Goal: Task Accomplishment & Management: Complete application form

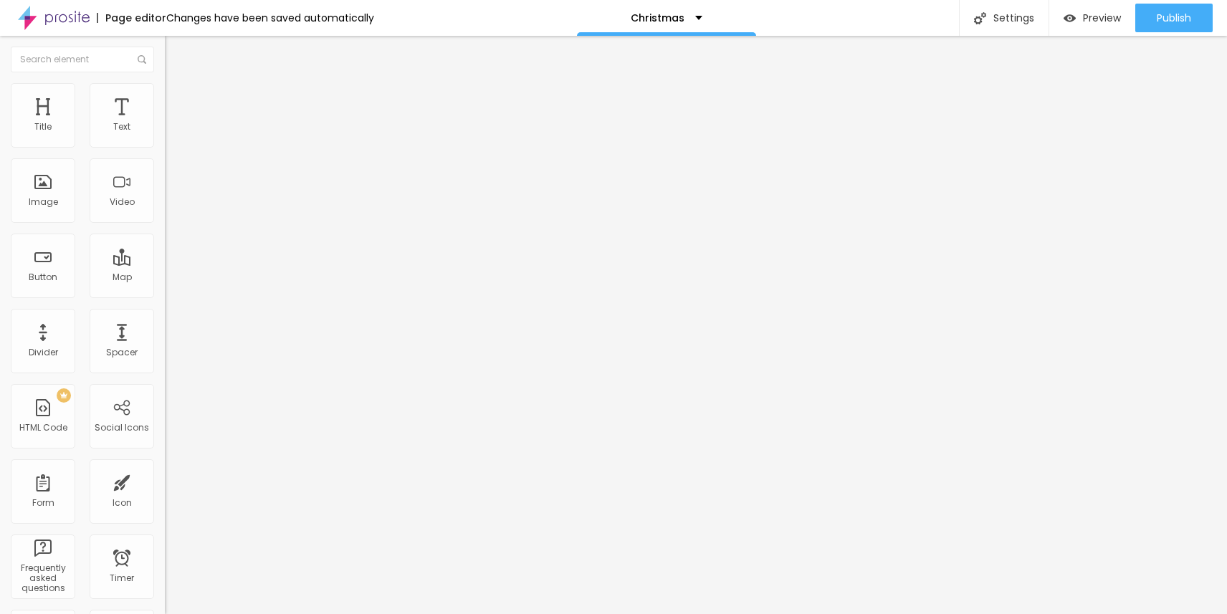
click at [165, 123] on span "Change image" at bounding box center [203, 117] width 77 height 12
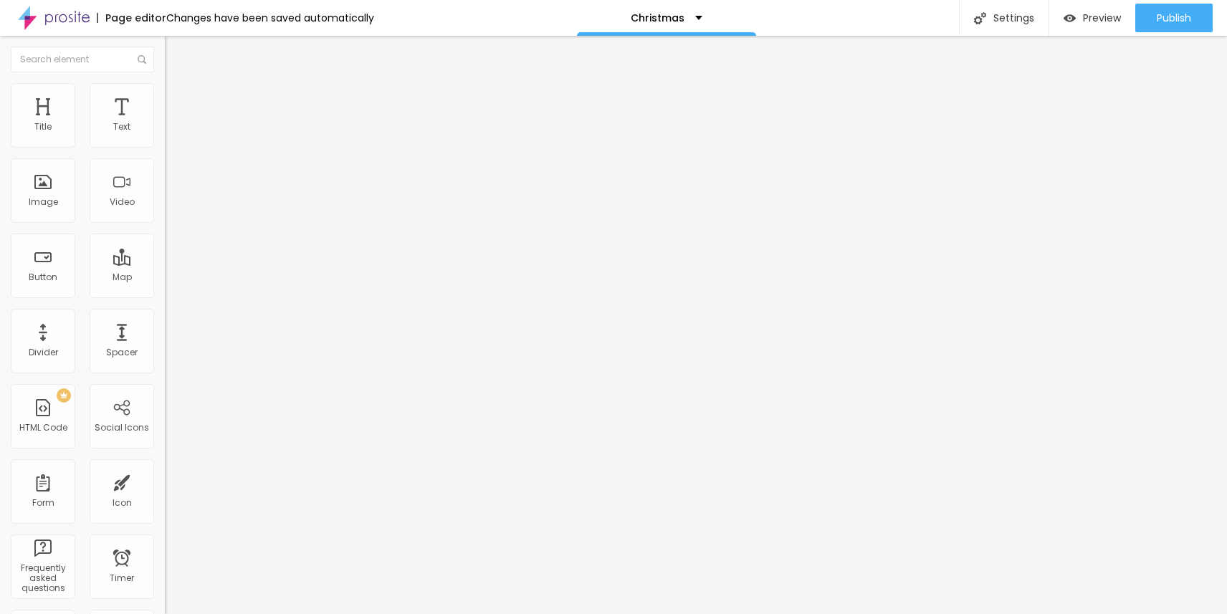
click at [165, 123] on span "Change image" at bounding box center [203, 117] width 77 height 12
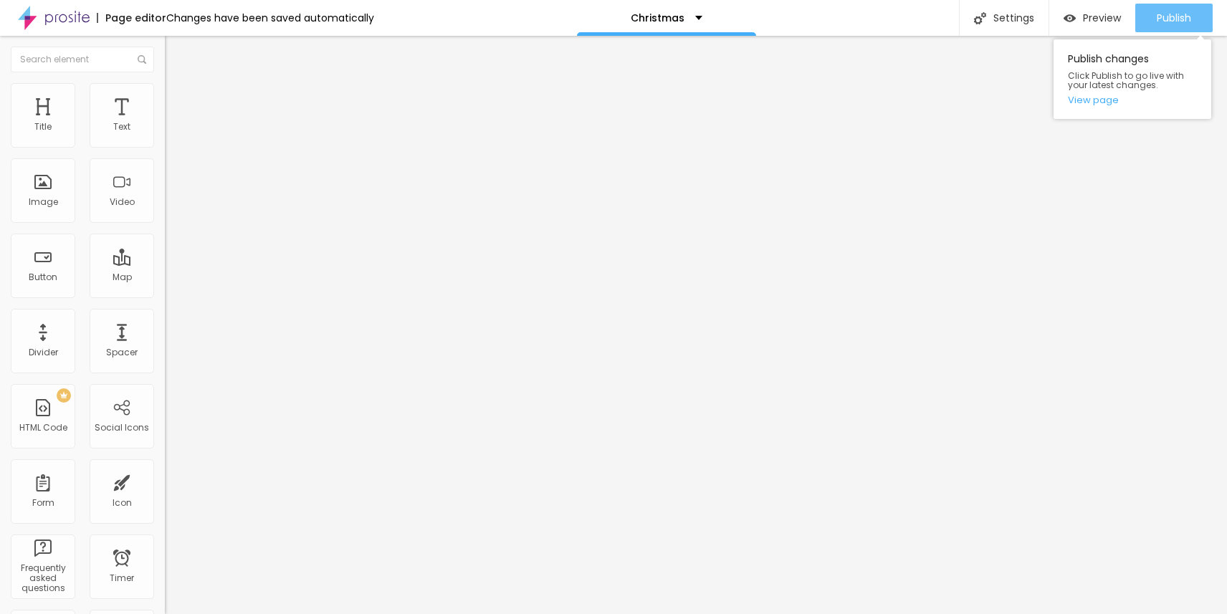
click at [1172, 20] on span "Publish" at bounding box center [1173, 17] width 34 height 11
click at [1159, 22] on span "Publish" at bounding box center [1173, 17] width 34 height 11
click at [165, 145] on img at bounding box center [169, 149] width 9 height 9
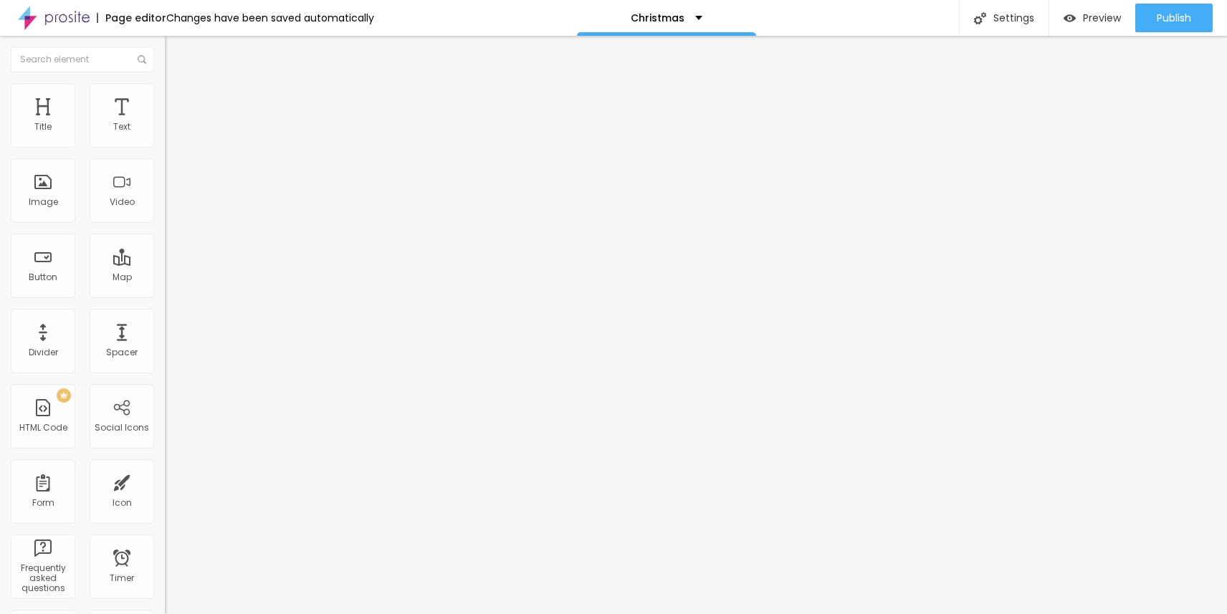
type input "Christmas Oct 05, 2025"
type input "Christmas Oct 19, 2025"
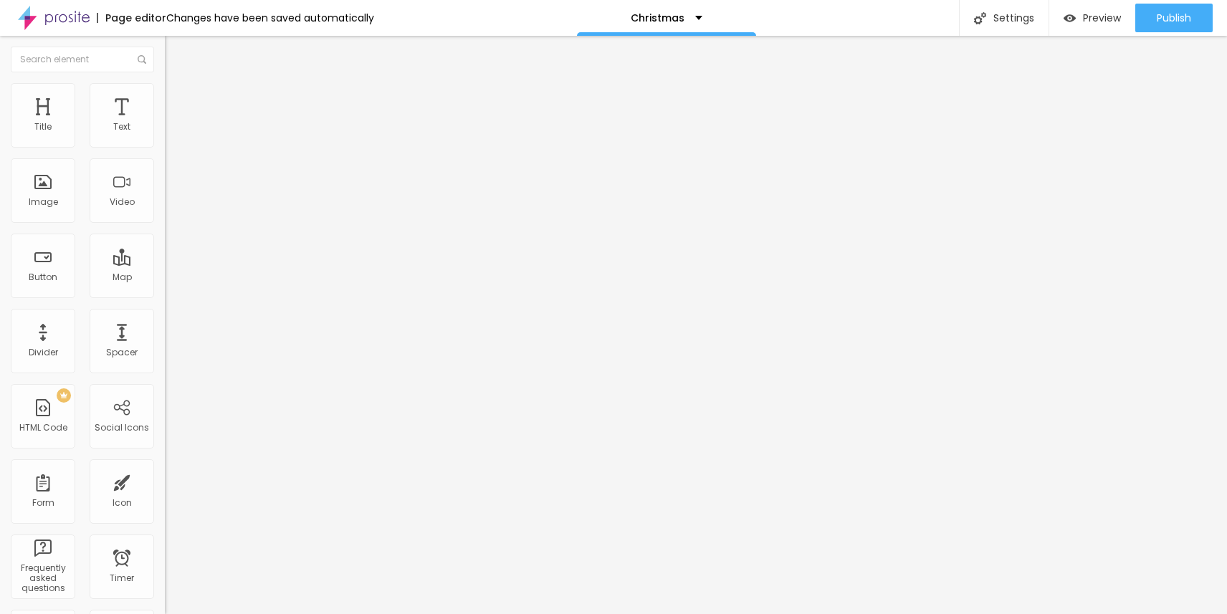
type input "Christmas Nov 03, 2024"
type input "Christmas Nov 10, 2024"
type input "Christmas Nov 11, 2024 (Veteran's Day)"
type input "Christmas Nov 16, 2024"
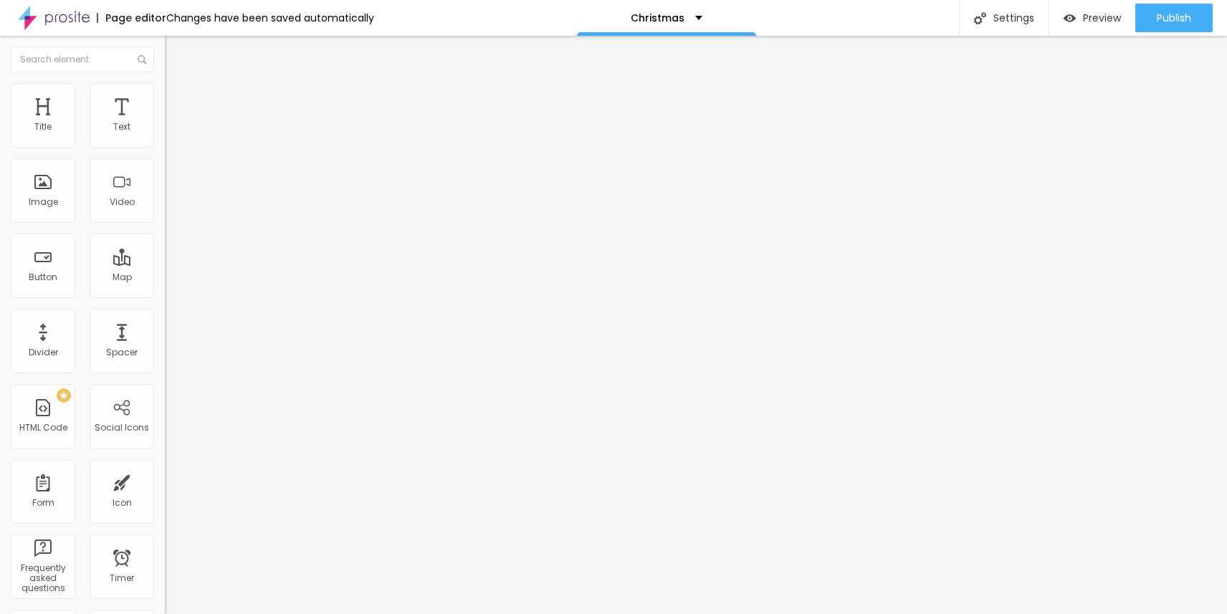
type input "Christmas Nov 17, 2024"
type input "Christmas Nov 23, 2024"
type input "Christmas Nov 24, 2024"
type input "Christmas Nov 29, 2024 (Black Friday)"
type input "Christmas Nov 30, 2024"
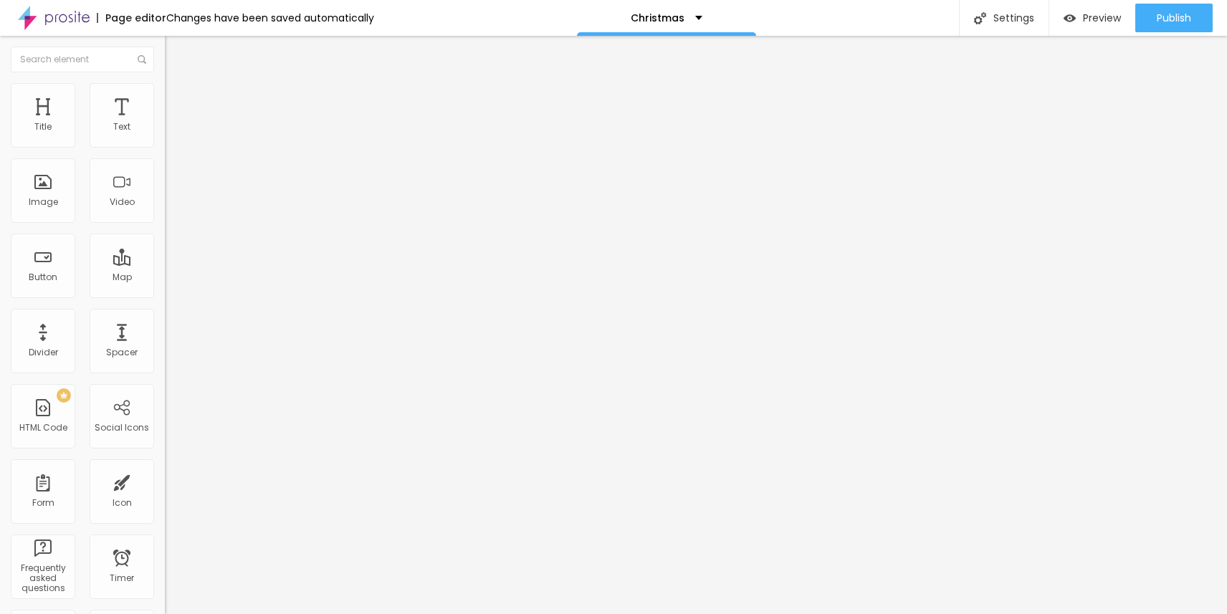
type input "Christmas Dec 01, 2024"
type input "Christmas Dec 08, 2024"
type input "Christmas Dec 14, 2024"
type input "Christmas Dec 15, 2024"
type input "Christmas Dec 21, 2024"
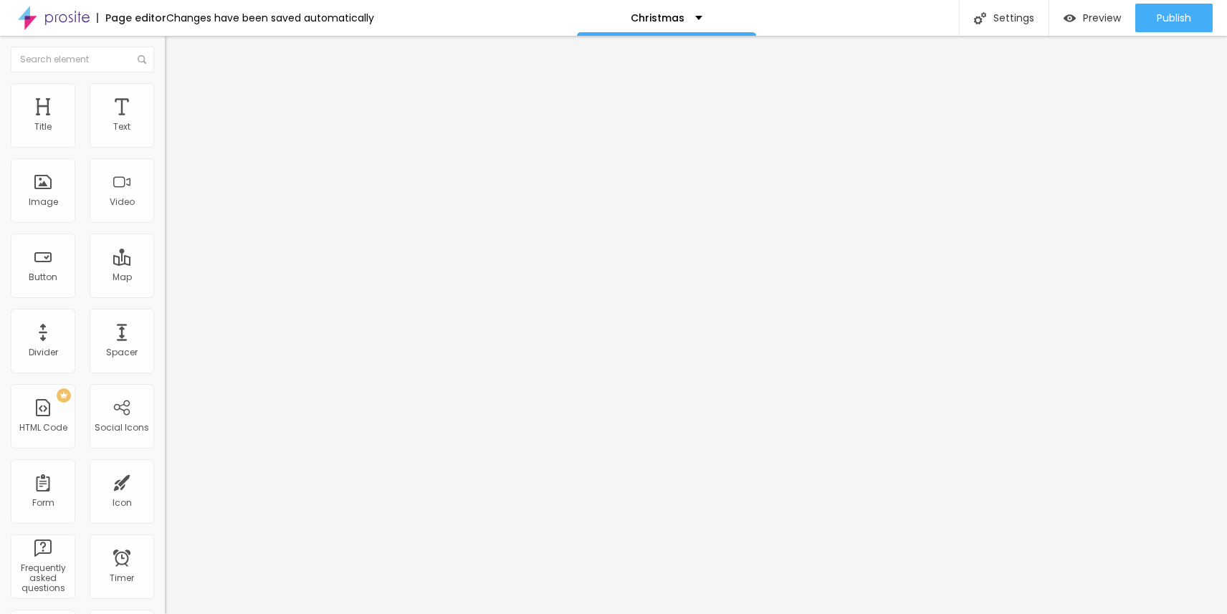
type input "Christmas Dec 22, 2024"
type input "Christmas week day, 2024"
type input "Christmas Oct 20, 2024"
type input "Christmas Oct 05, 2025"
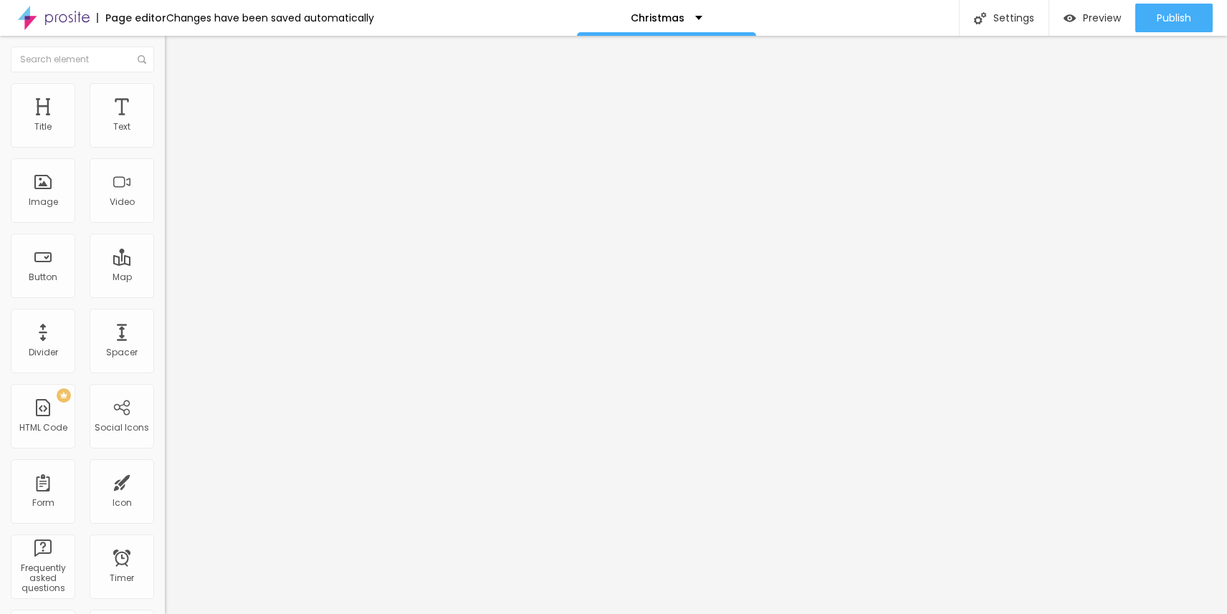
type input "Christmas Oct 19, 2025"
type input "Christmas Nov 01, 2025"
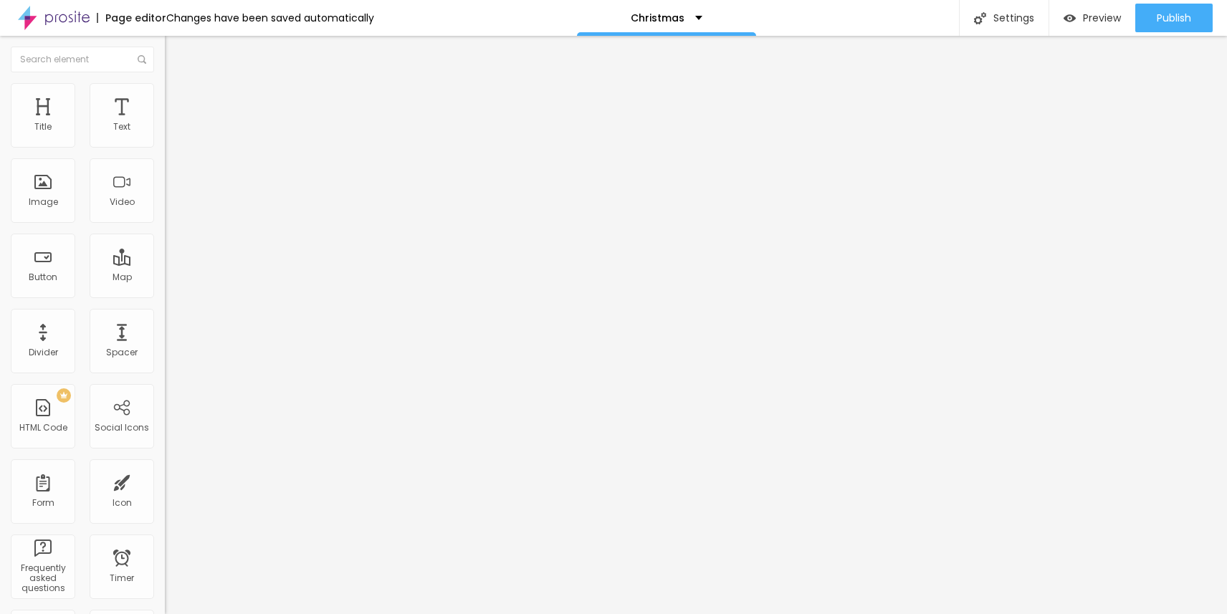
scroll to position [610, 0]
type input "Christmas Nov 02, 2025"
drag, startPoint x: 396, startPoint y: 457, endPoint x: 405, endPoint y: 138, distance: 319.0
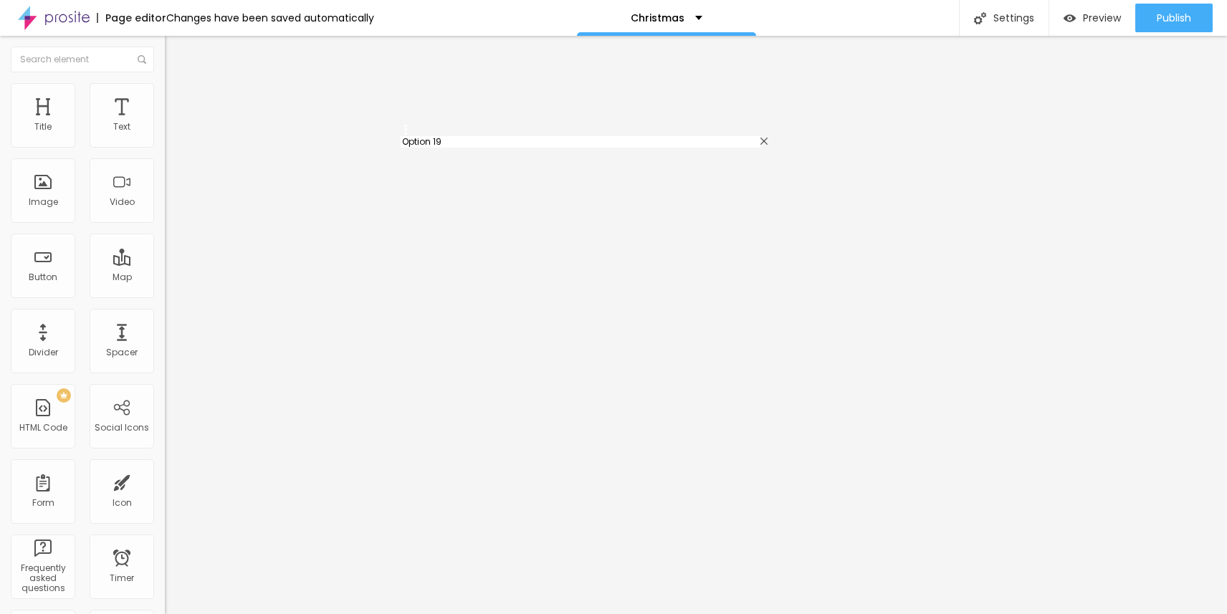
type input "Option 19"
type input "Christmas Nov 24, 2024"
type input "Christmas Nov 29, 2024 (Black Friday)"
type input "Christmas Nov 30, 2024"
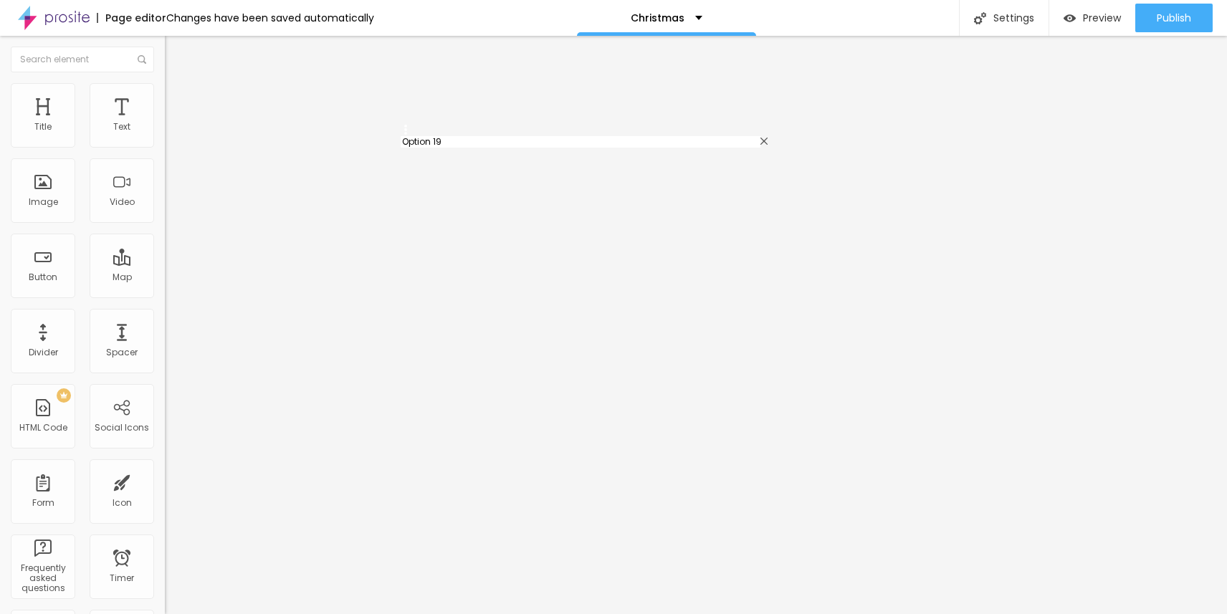
type input "Christmas Dec 01, 2024"
type input "Christmas Dec 08, 2024"
type input "Christmas Dec 14, 2024"
type input "Christmas Dec 15, 2024"
type input "Christmas Dec 21, 2024"
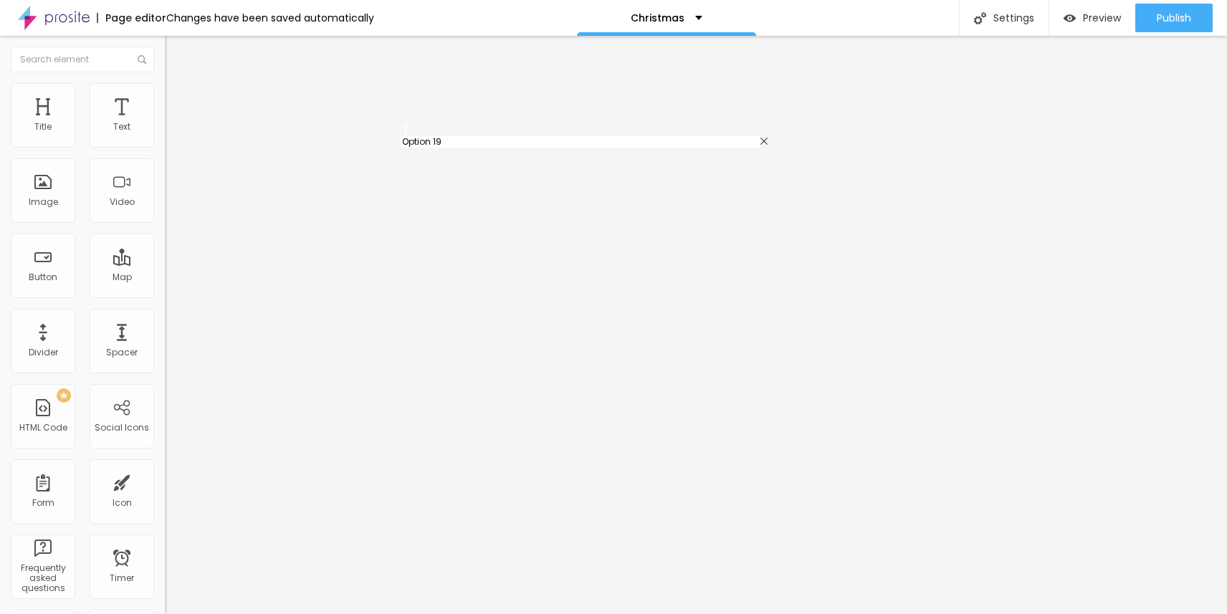
type input "Christmas Dec 22, 2024"
type input "Christmas week day, 2024"
drag, startPoint x: 397, startPoint y: 408, endPoint x: 396, endPoint y: 279, distance: 128.3
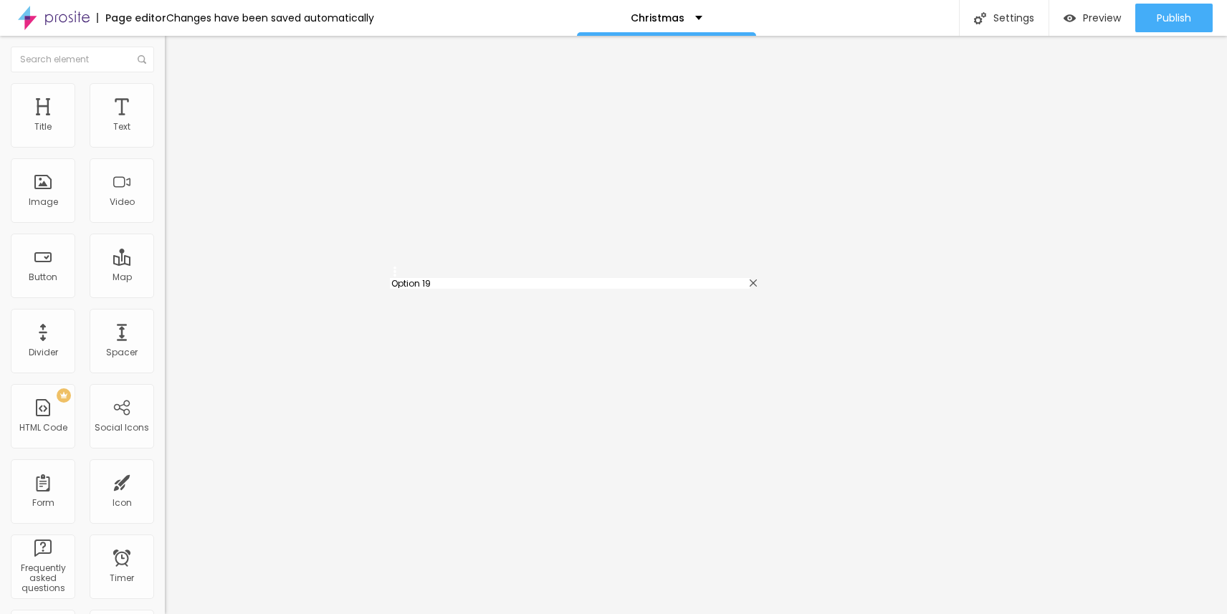
type input "Option 19"
type input "Christmas Nov 11, 2024 (Veteran's Day)"
type input "Christmas Nov 16, 2024"
type input "Christmas Nov 17, 2024"
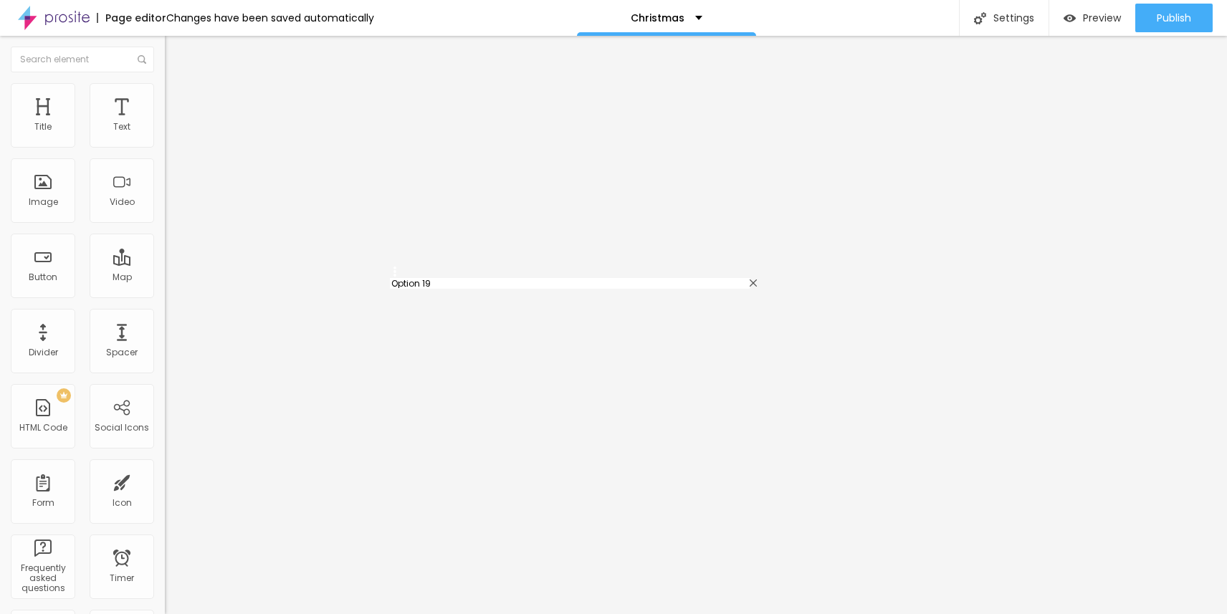
type input "Christmas Nov 23, 2024"
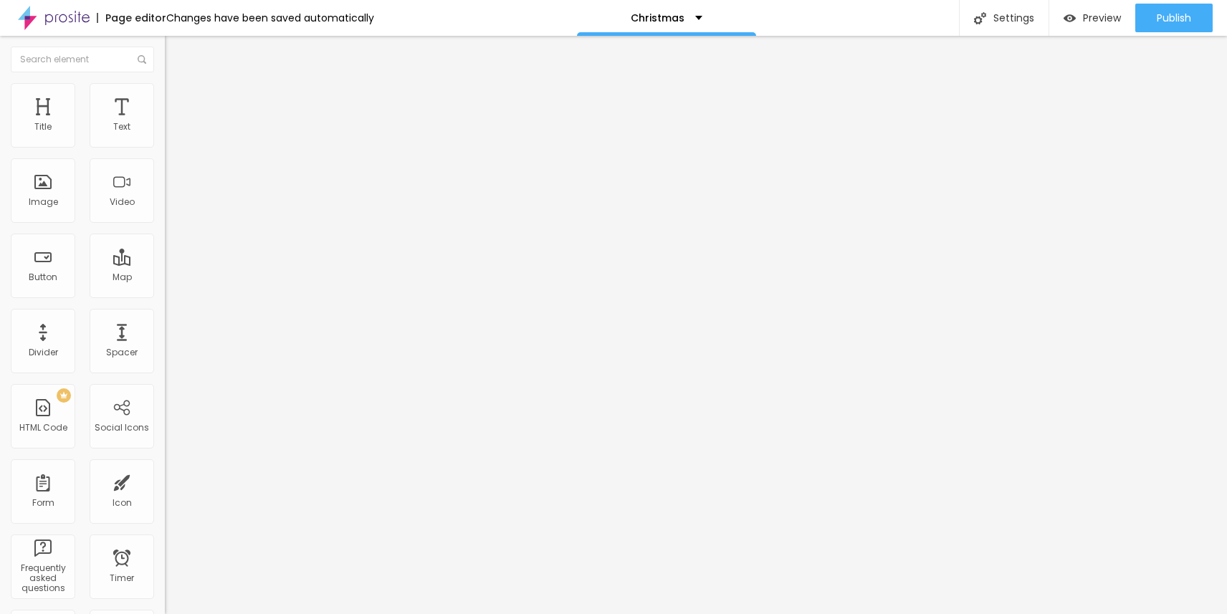
drag, startPoint x: 483, startPoint y: 280, endPoint x: 424, endPoint y: 279, distance: 58.8
paste input "Christmas Nov 02, 2025"
type input "Christmas Nov 02, 2025"
drag, startPoint x: 476, startPoint y: 146, endPoint x: 421, endPoint y: 144, distance: 55.9
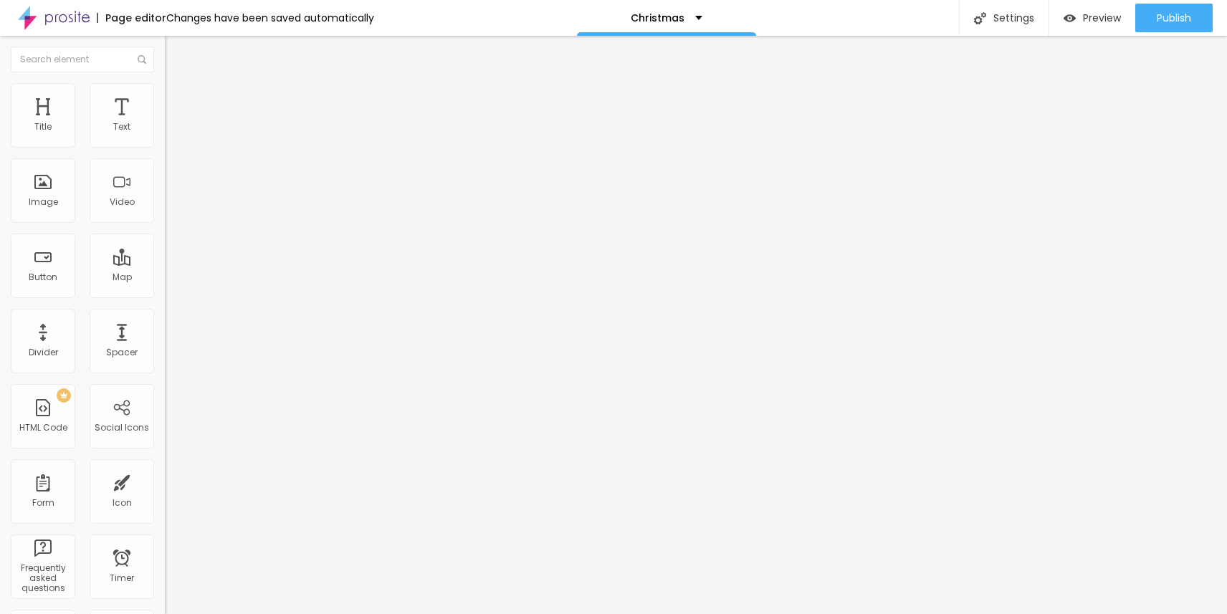
type input "Oct 05, 2025"
drag, startPoint x: 476, startPoint y: 182, endPoint x: 419, endPoint y: 181, distance: 57.3
type input "Oct 19, 2025"
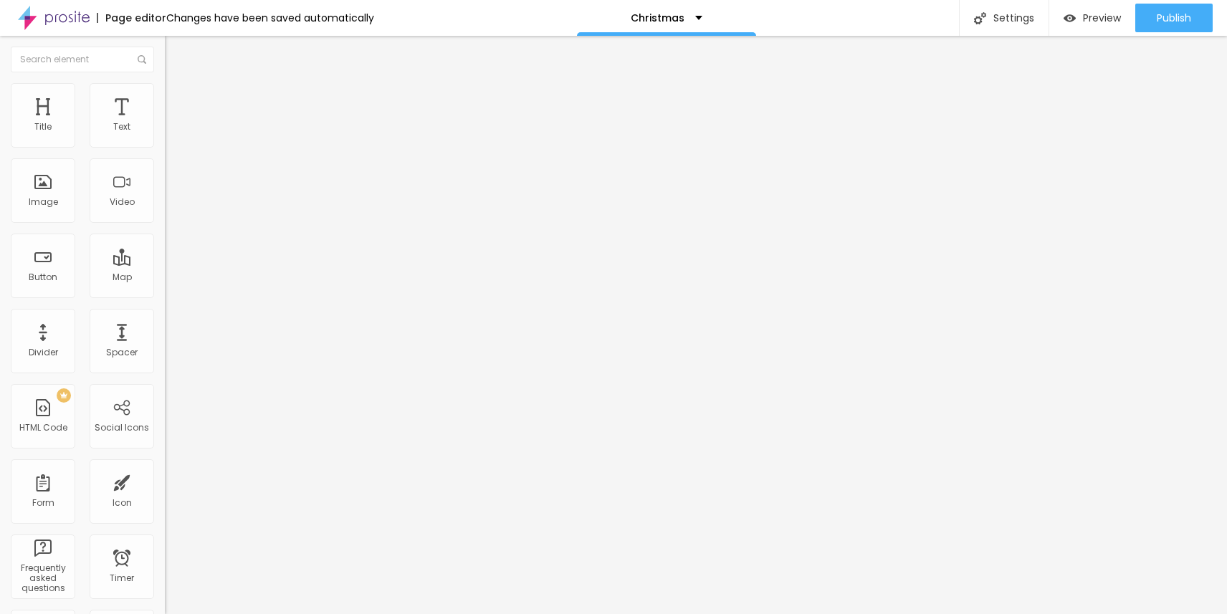
drag, startPoint x: 476, startPoint y: 213, endPoint x: 407, endPoint y: 211, distance: 68.8
type input "Nov 01, 2025"
drag, startPoint x: 475, startPoint y: 246, endPoint x: 388, endPoint y: 246, distance: 87.4
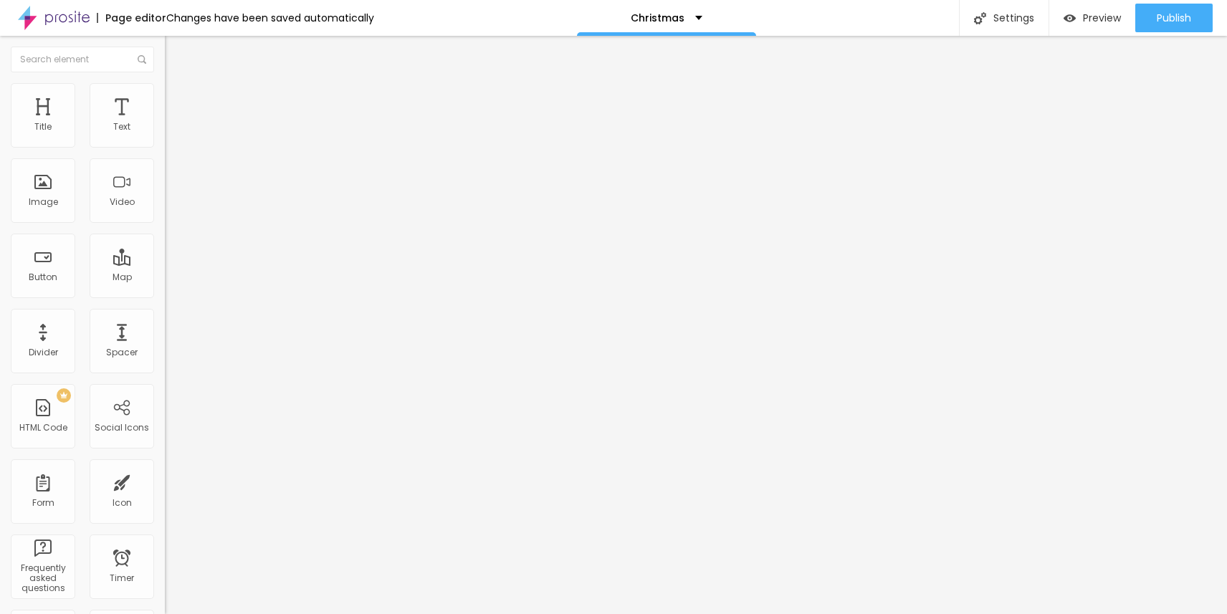
type input "Nov 02, 2025"
drag, startPoint x: 474, startPoint y: 279, endPoint x: 423, endPoint y: 278, distance: 50.2
type input "Nov 08, 2025"
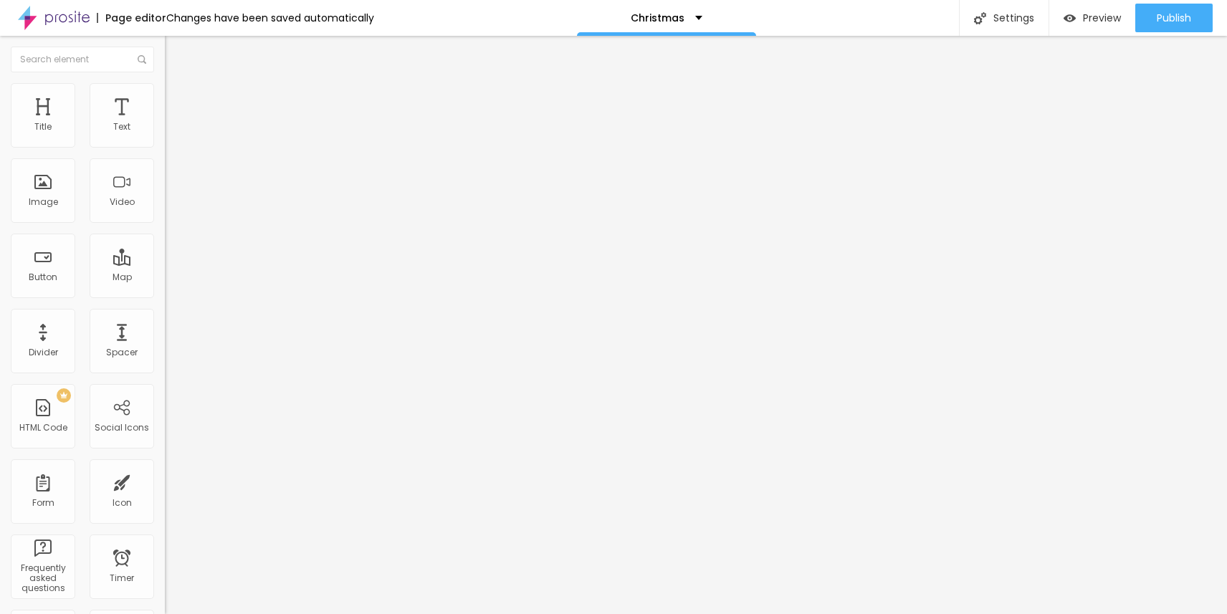
scroll to position [664, 0]
drag, startPoint x: 396, startPoint y: 433, endPoint x: 394, endPoint y: 116, distance: 316.7
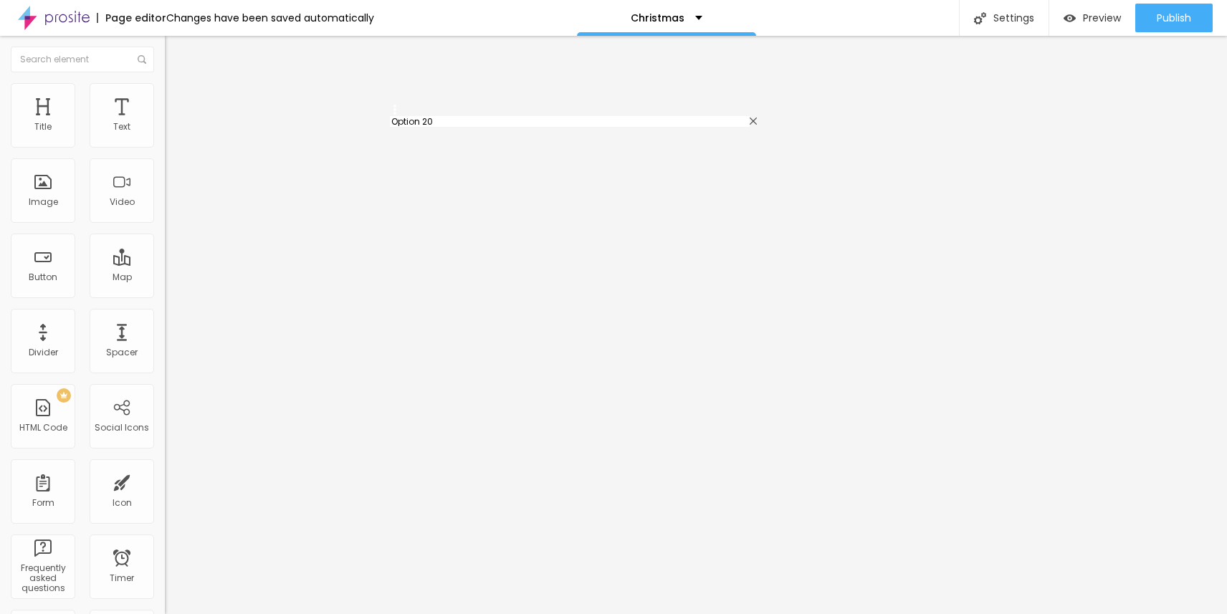
type input "Option 20"
type input "Christmas Nov 24, 2024"
type input "Christmas Nov 29, 2024 (Black Friday)"
type input "Christmas Nov 30, 2024"
type input "Christmas Dec 01, 2024"
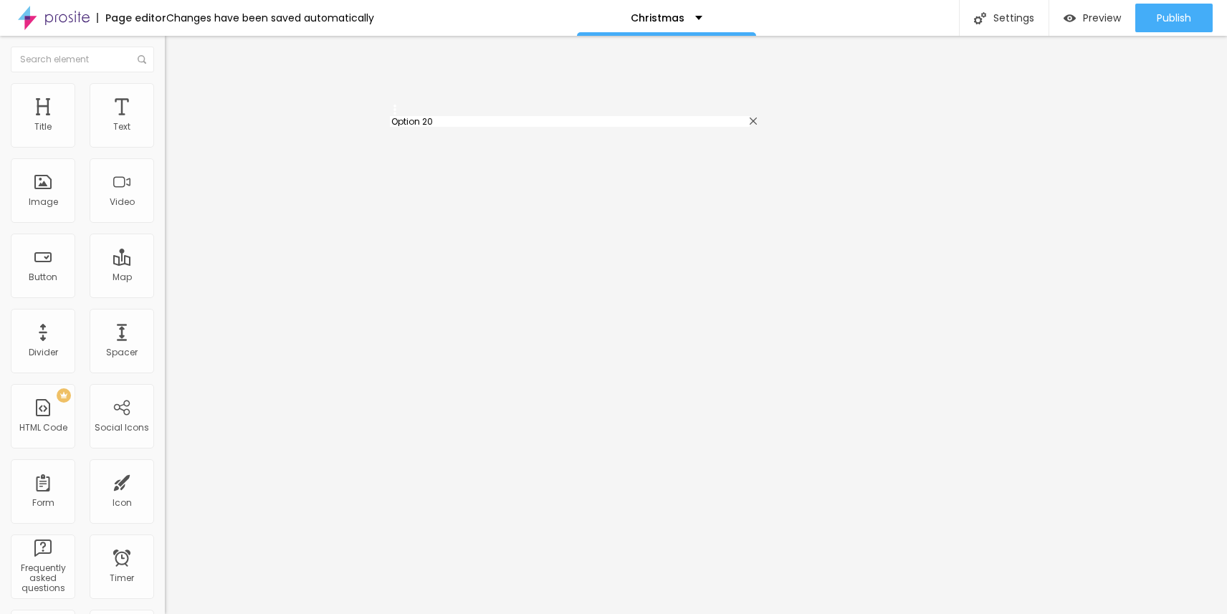
type input "Christmas Dec 08, 2024"
type input "Christmas Dec 14, 2024"
type input "Christmas Dec 15, 2024"
type input "Christmas Dec 21, 2024"
type input "Christmas Dec 22, 2024"
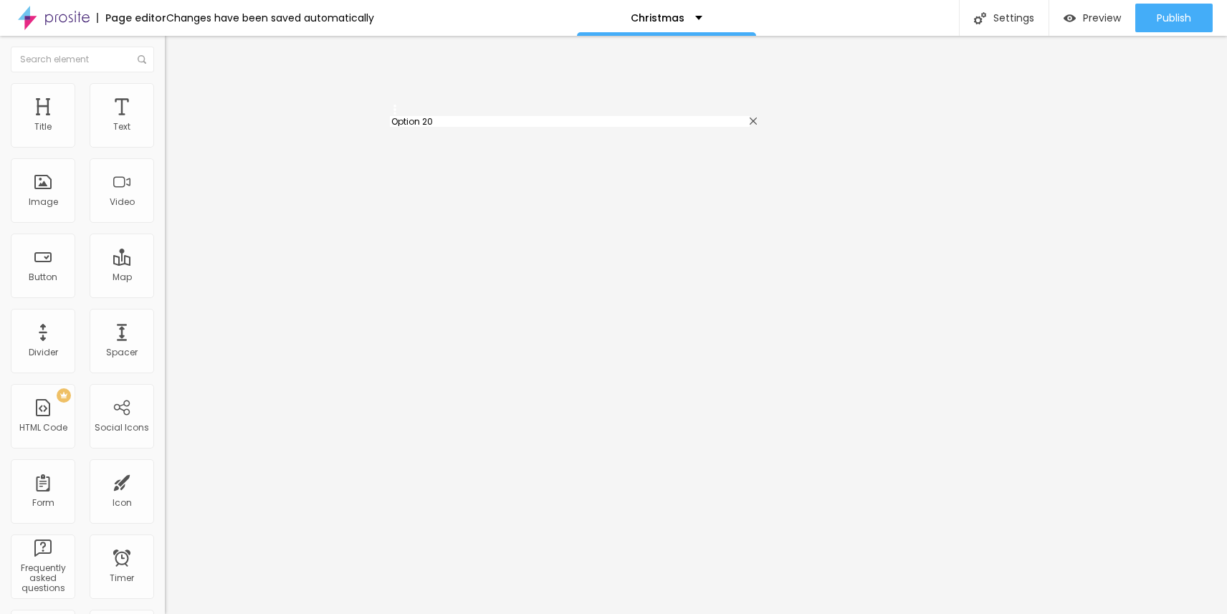
type input "Christmas week day, 2024"
drag, startPoint x: 396, startPoint y: 474, endPoint x: 393, endPoint y: 340, distance: 134.7
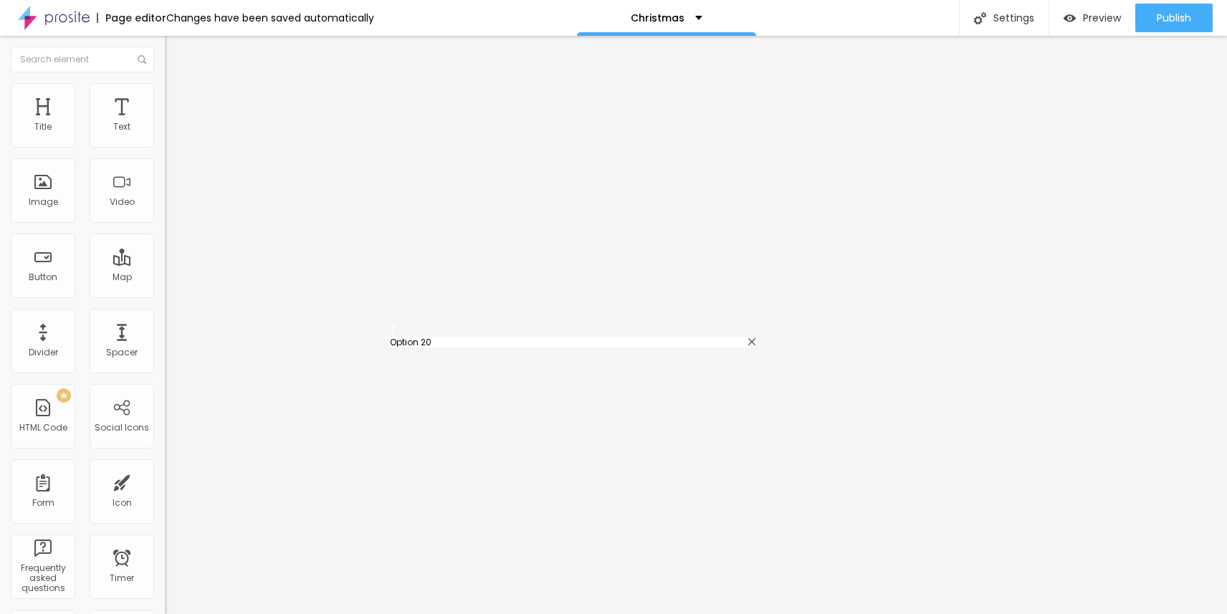
type input "Option 20"
type input "Christmas Nov 11, 2024 (Veteran's Day)"
type input "Christmas Nov 16, 2024"
type input "Christmas Nov 17, 2024"
type input "Christmas Nov 23, 2024"
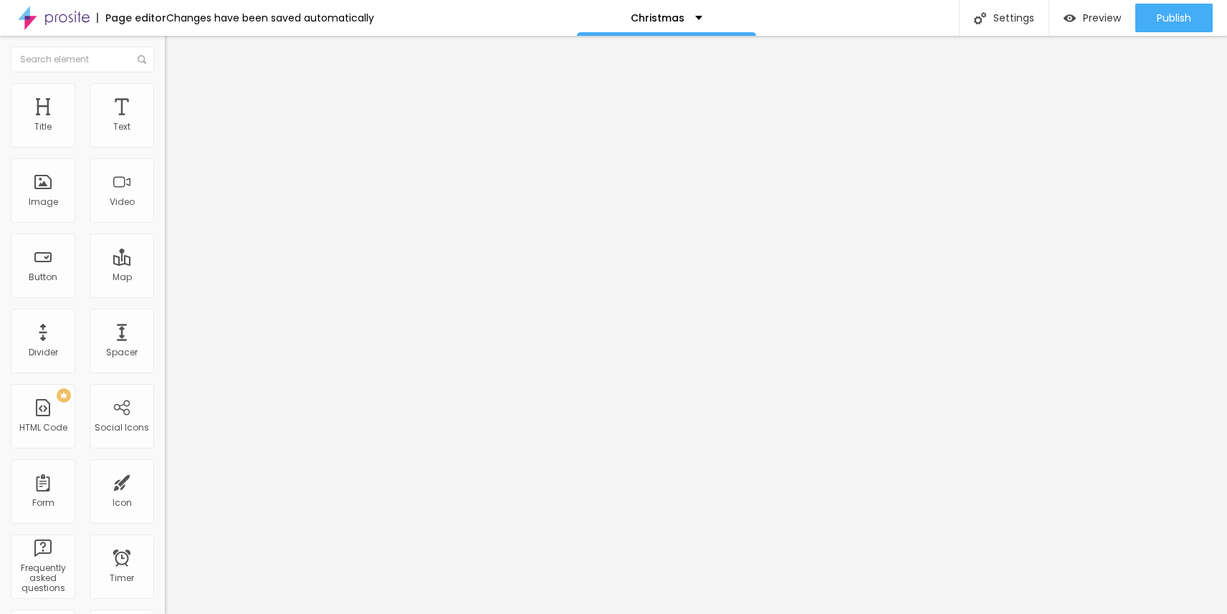
paste input "Christmas Nov 02, 2025"
drag, startPoint x: 501, startPoint y: 310, endPoint x: 393, endPoint y: 305, distance: 108.3
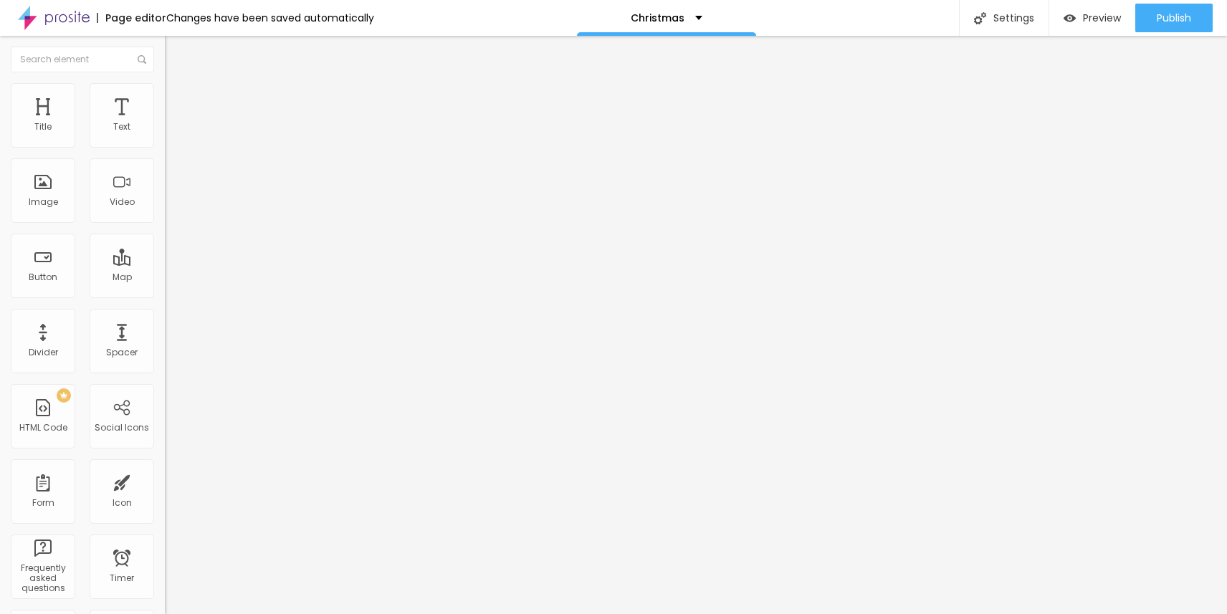
drag, startPoint x: 536, startPoint y: 343, endPoint x: 404, endPoint y: 340, distance: 131.9
paste input "Nov 08"
type input "Nov 09, 2025"
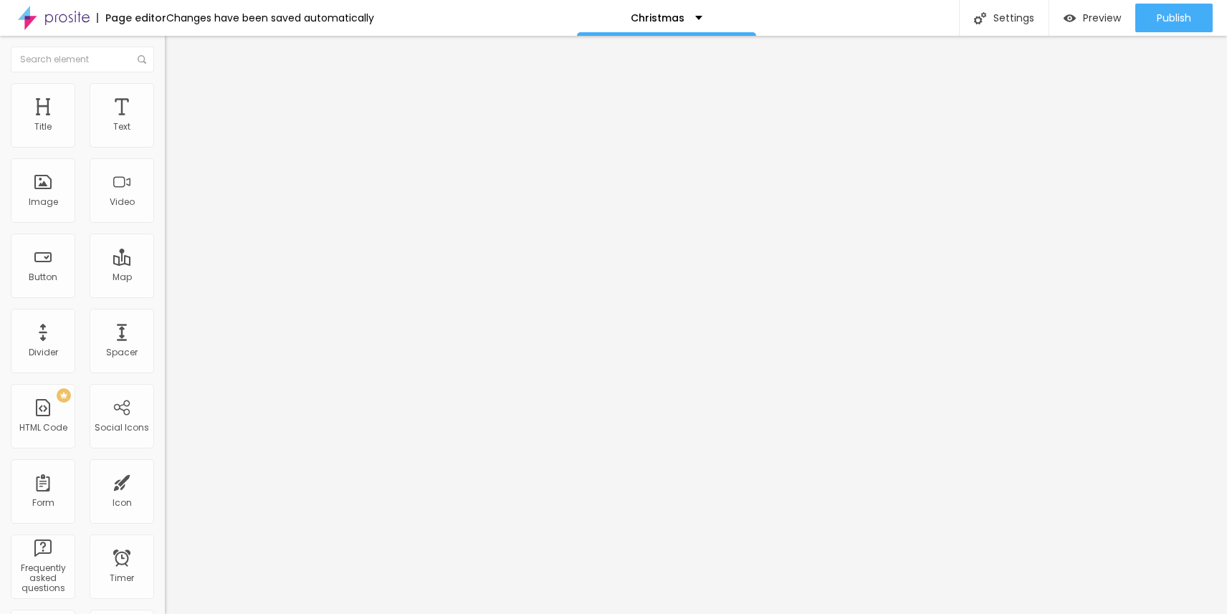
drag, startPoint x: 476, startPoint y: 374, endPoint x: 387, endPoint y: 368, distance: 89.1
type input "Nov 11, 2025 (Veteran's Day)"
drag, startPoint x: 538, startPoint y: 408, endPoint x: 406, endPoint y: 399, distance: 132.9
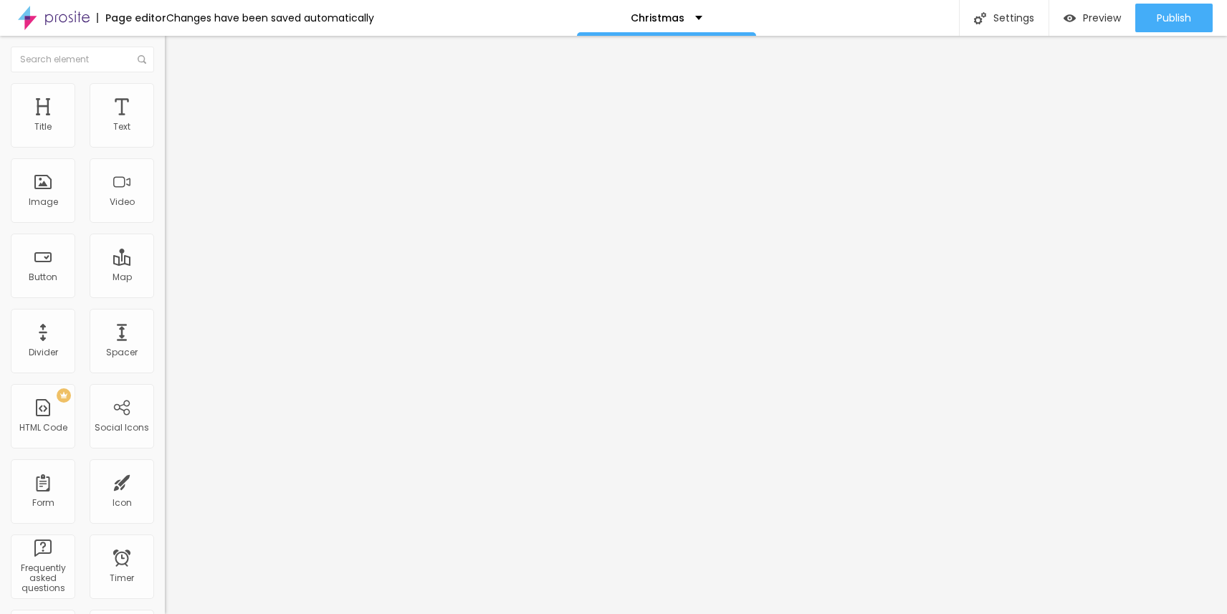
paste input "Nov 08, 2025"
type input "Nov 15, 2025"
drag, startPoint x: 542, startPoint y: 436, endPoint x: 396, endPoint y: 436, distance: 146.2
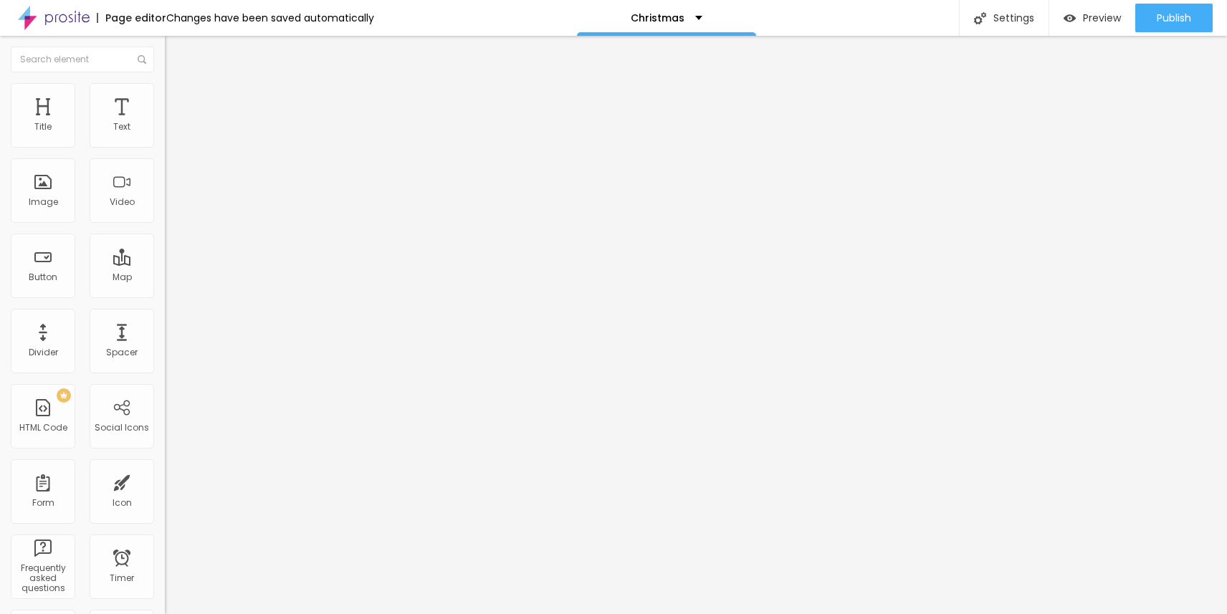
paste input "Nov 15, 2025"
type input "Nov 16, 2025"
drag, startPoint x: 540, startPoint y: 469, endPoint x: 413, endPoint y: 466, distance: 126.9
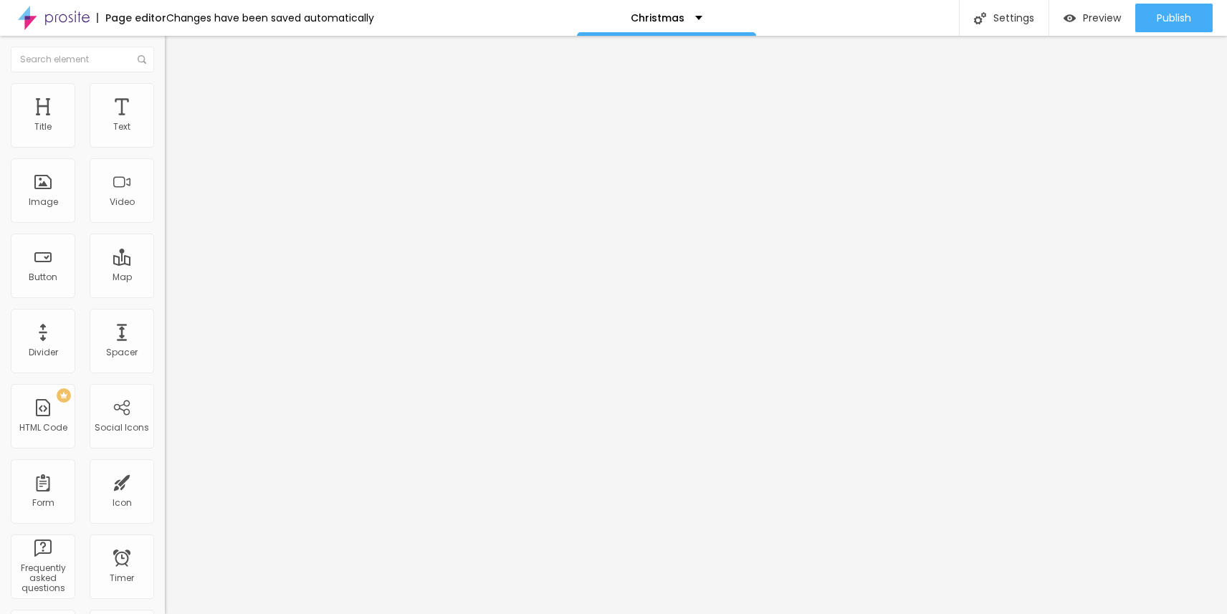
paste input "Nov 15, 2025"
type input "Nov 22, 2025"
drag, startPoint x: 533, startPoint y: 507, endPoint x: 413, endPoint y: 503, distance: 119.7
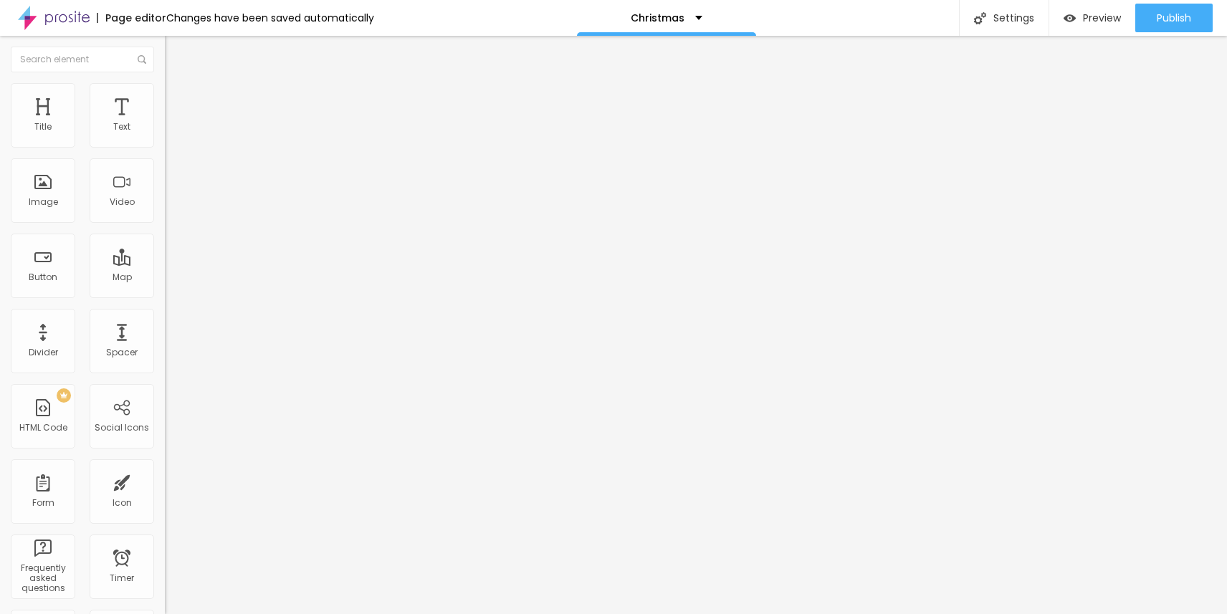
paste input "Nov 15, 2025"
type input "Nov 23, 2025"
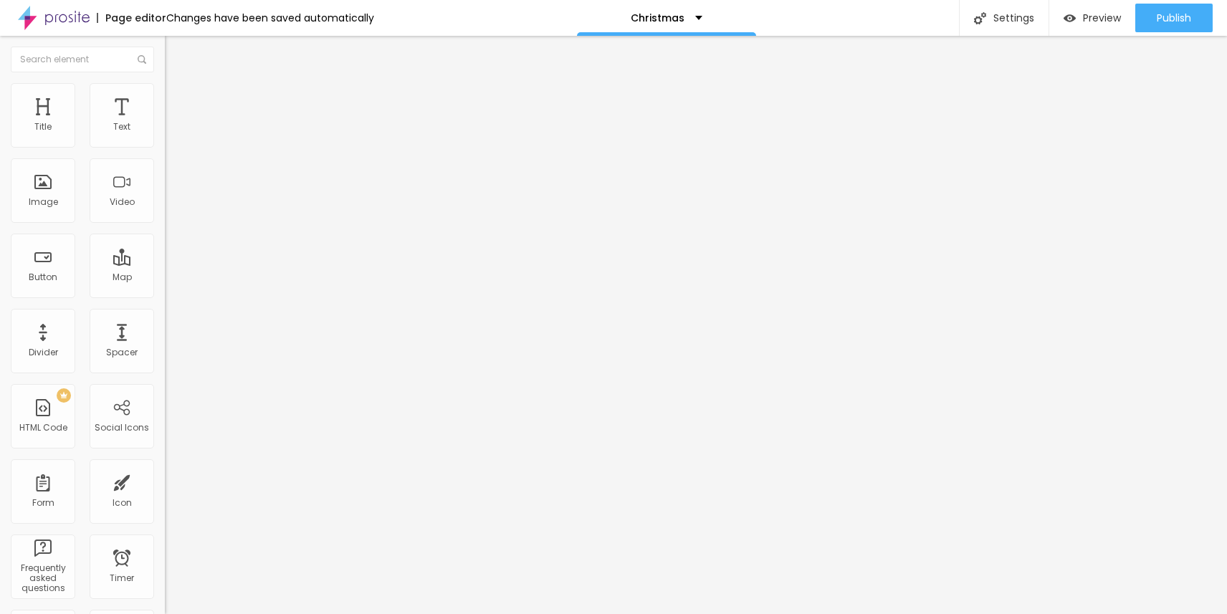
drag, startPoint x: 531, startPoint y: 413, endPoint x: 406, endPoint y: 411, distance: 124.7
paste input "Nov 15, 2025"
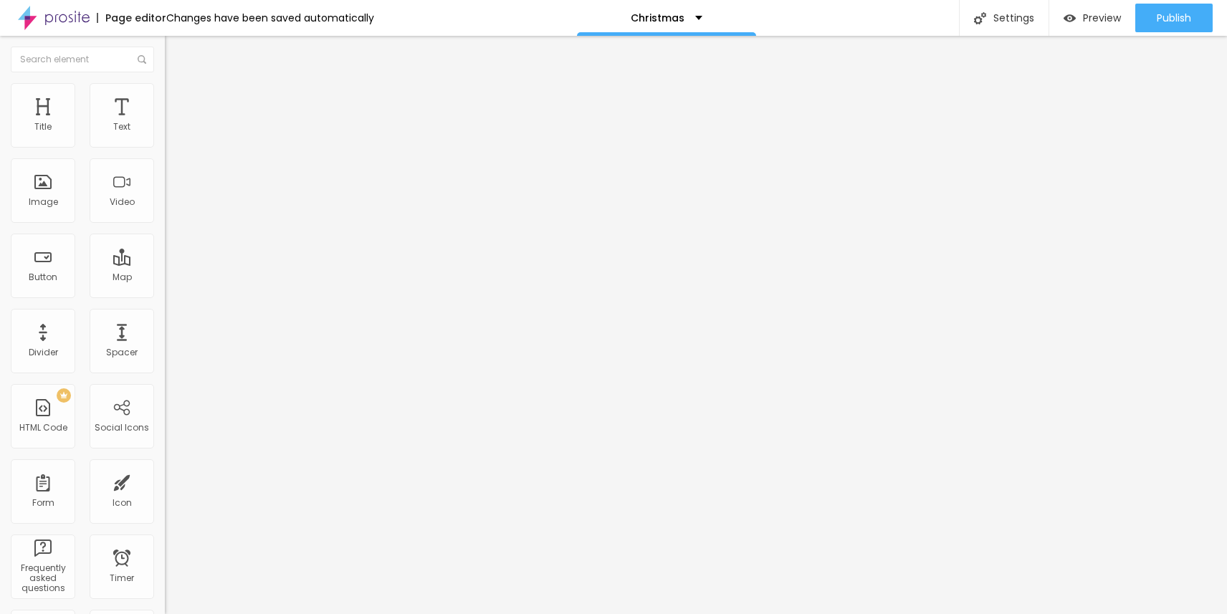
drag, startPoint x: 483, startPoint y: 416, endPoint x: 419, endPoint y: 413, distance: 63.8
type input "Nov 28, 2025 (Black Friday)"
drag, startPoint x: 540, startPoint y: 442, endPoint x: 399, endPoint y: 453, distance: 141.6
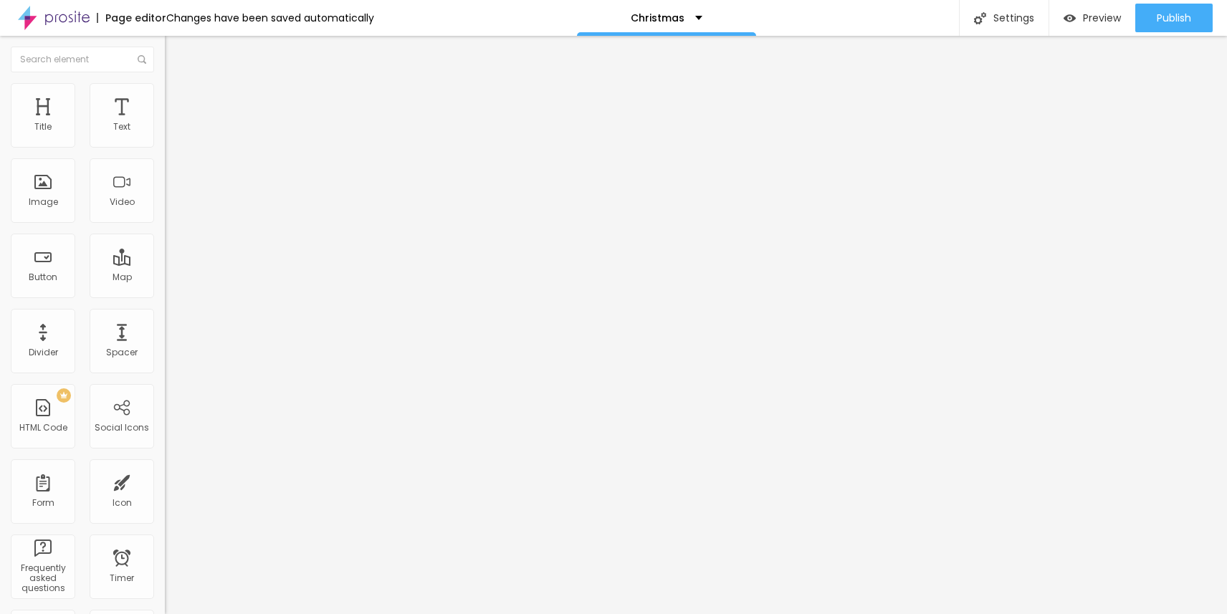
paste input "Nov 28, 2025"
type input "Nov 29, 2025"
drag, startPoint x: 540, startPoint y: 482, endPoint x: 412, endPoint y: 479, distance: 127.6
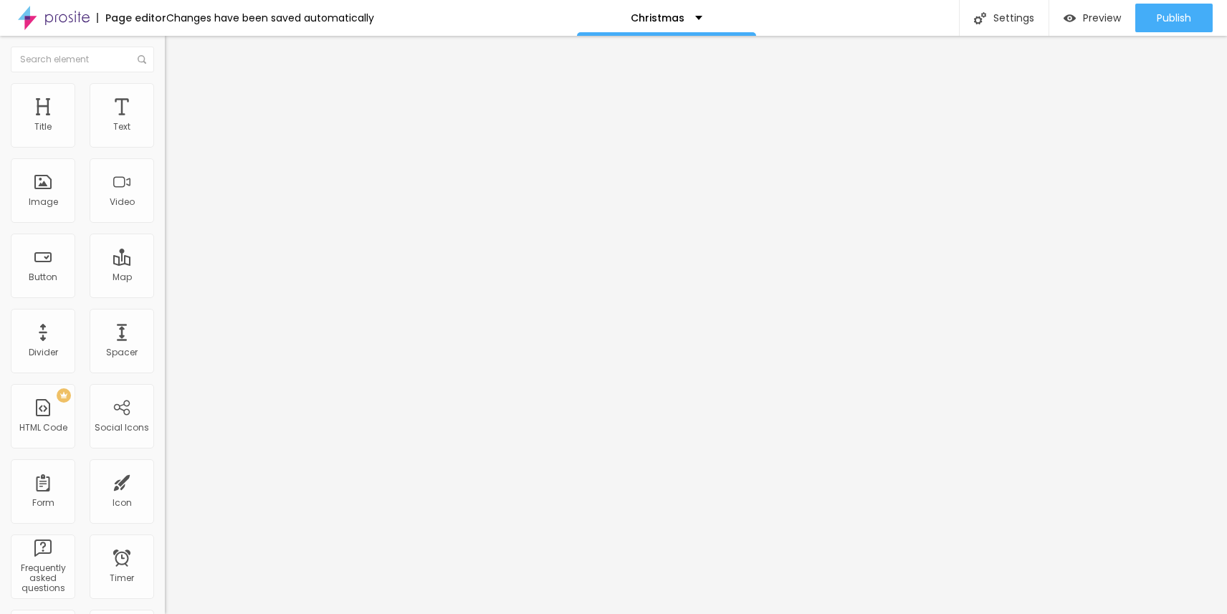
paste input "Nov 28, 2025"
type input "Nov 28, 2025"
drag, startPoint x: 479, startPoint y: 459, endPoint x: 495, endPoint y: 460, distance: 15.8
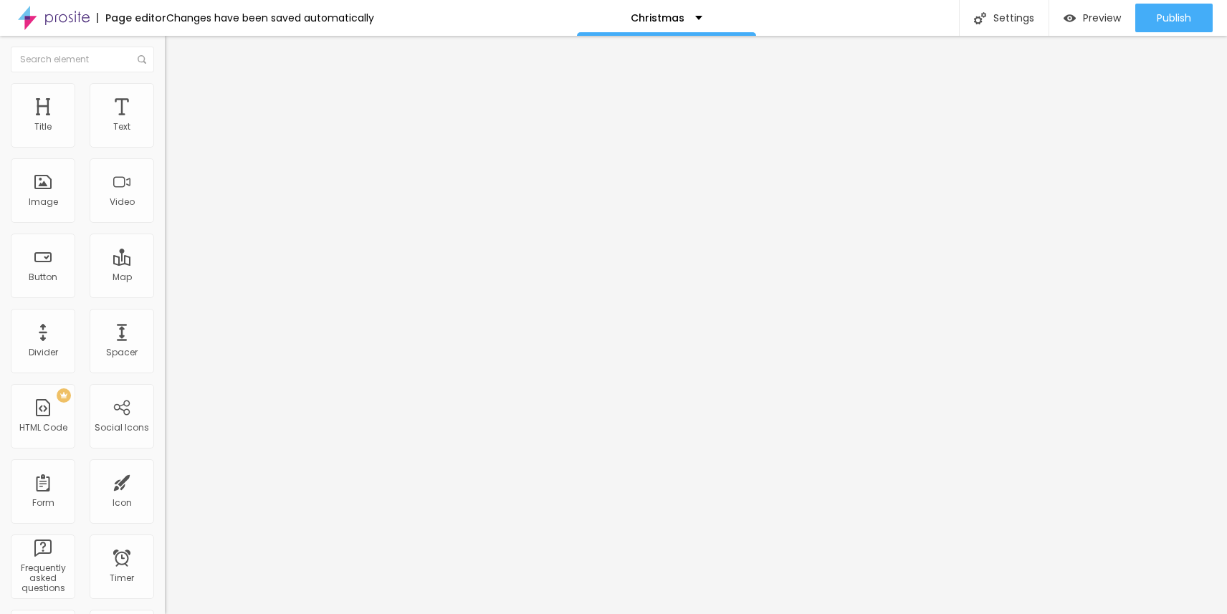
drag, startPoint x: 478, startPoint y: 461, endPoint x: 608, endPoint y: 462, distance: 130.4
type input "Christmas Dec 08, 2025"
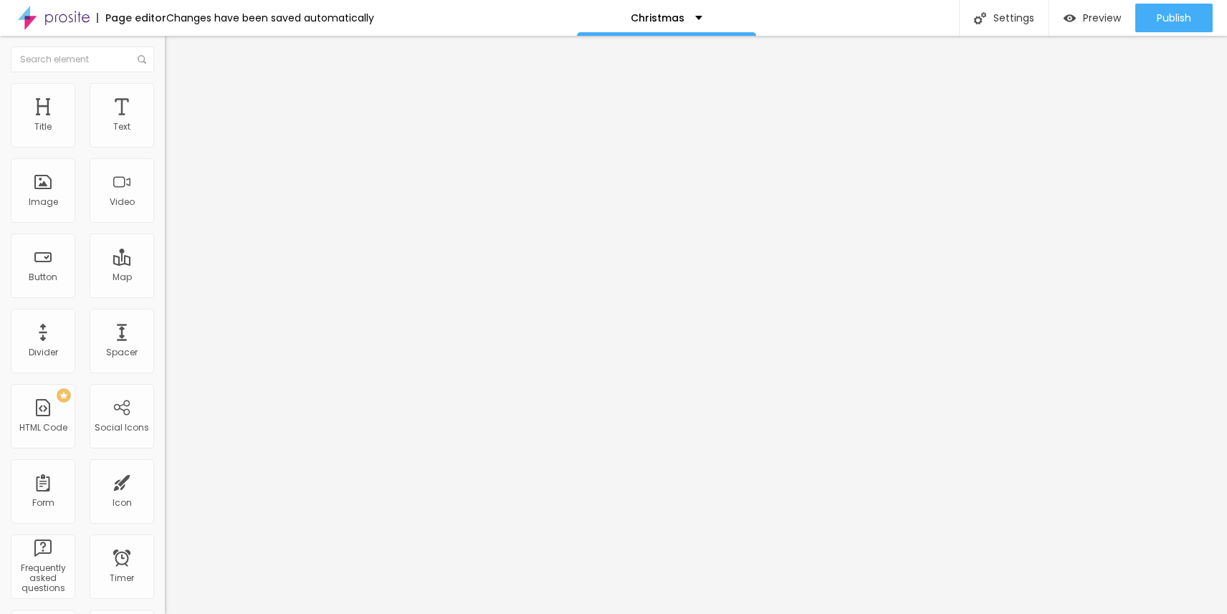
drag, startPoint x: 491, startPoint y: 428, endPoint x: 418, endPoint y: 423, distance: 72.5
paste input "Dec 08, 2025"
type input "Dec 06, 2025"
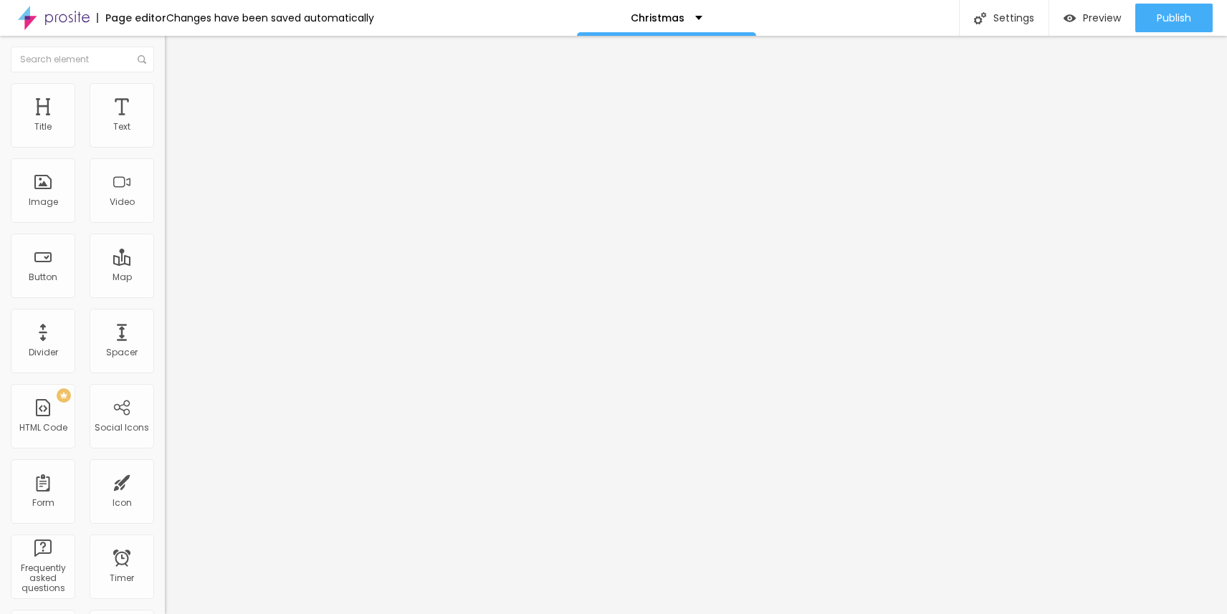
drag, startPoint x: 476, startPoint y: 461, endPoint x: 398, endPoint y: 461, distance: 78.8
type input "Dec 07, 2025"
drag, startPoint x: 533, startPoint y: 489, endPoint x: 426, endPoint y: 489, distance: 106.8
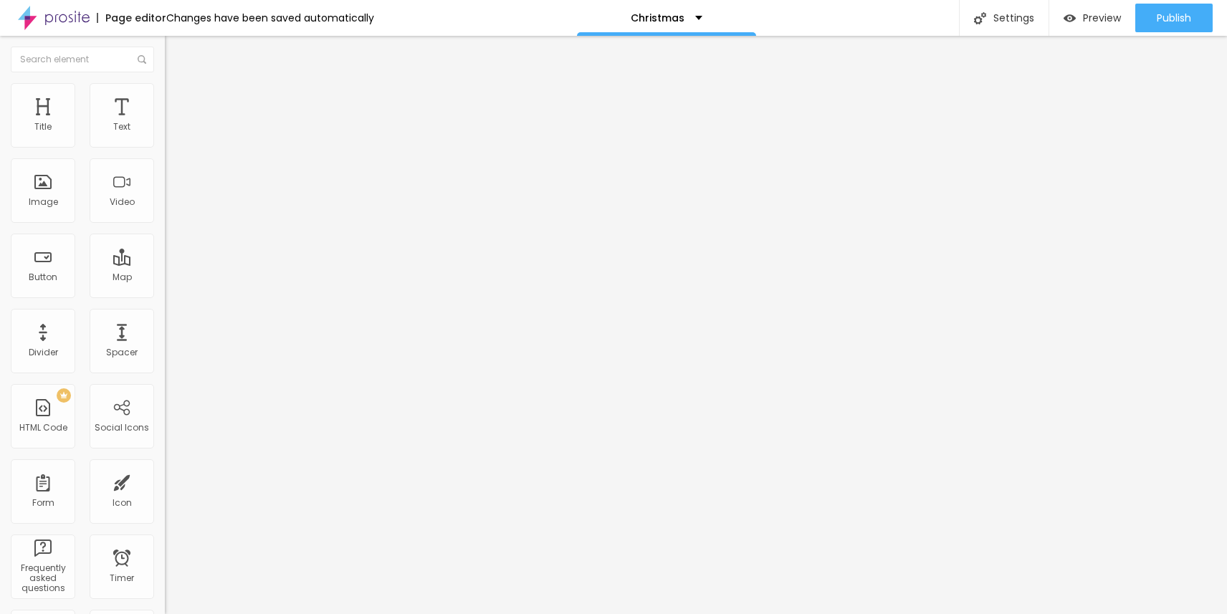
paste input "Dec 08, 2025"
type input "Dec 14, 2025"
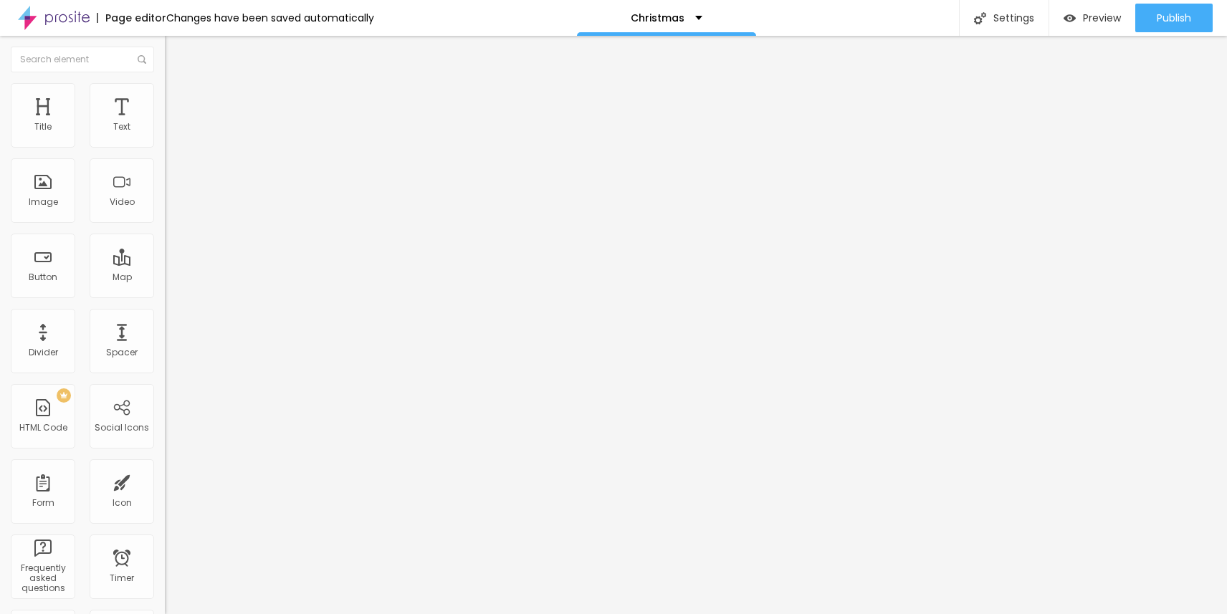
drag, startPoint x: 535, startPoint y: 358, endPoint x: 393, endPoint y: 355, distance: 141.2
paste input "Dec 08, 2025"
type input "Dec 20, 2025"
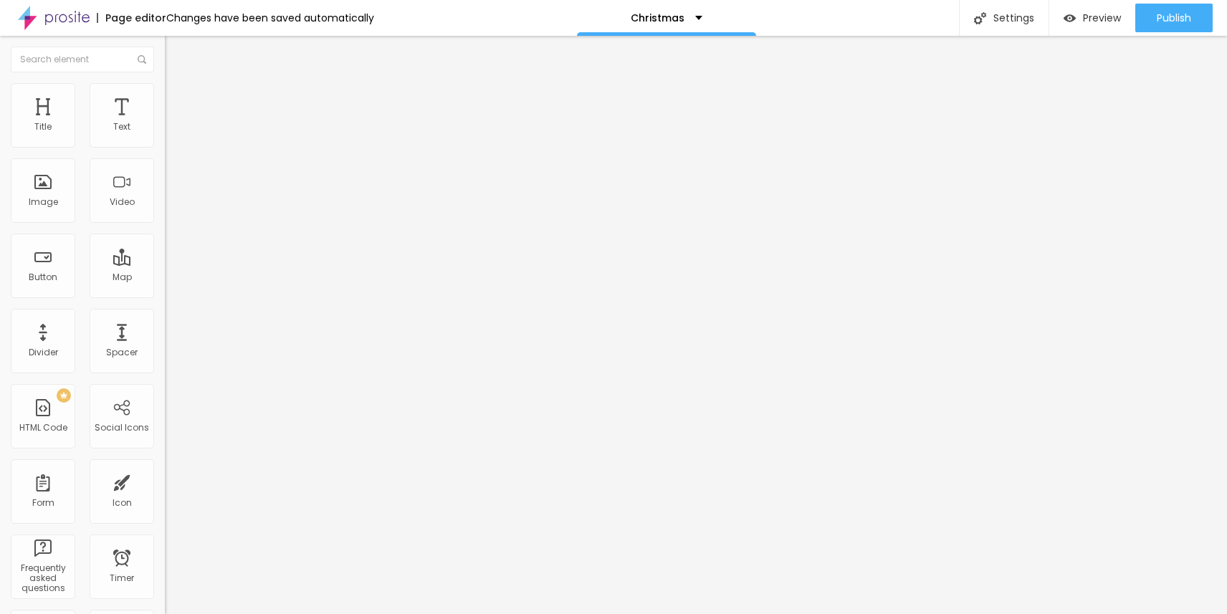
drag, startPoint x: 478, startPoint y: 392, endPoint x: 395, endPoint y: 390, distance: 83.1
type input "Dec 21, 2025"
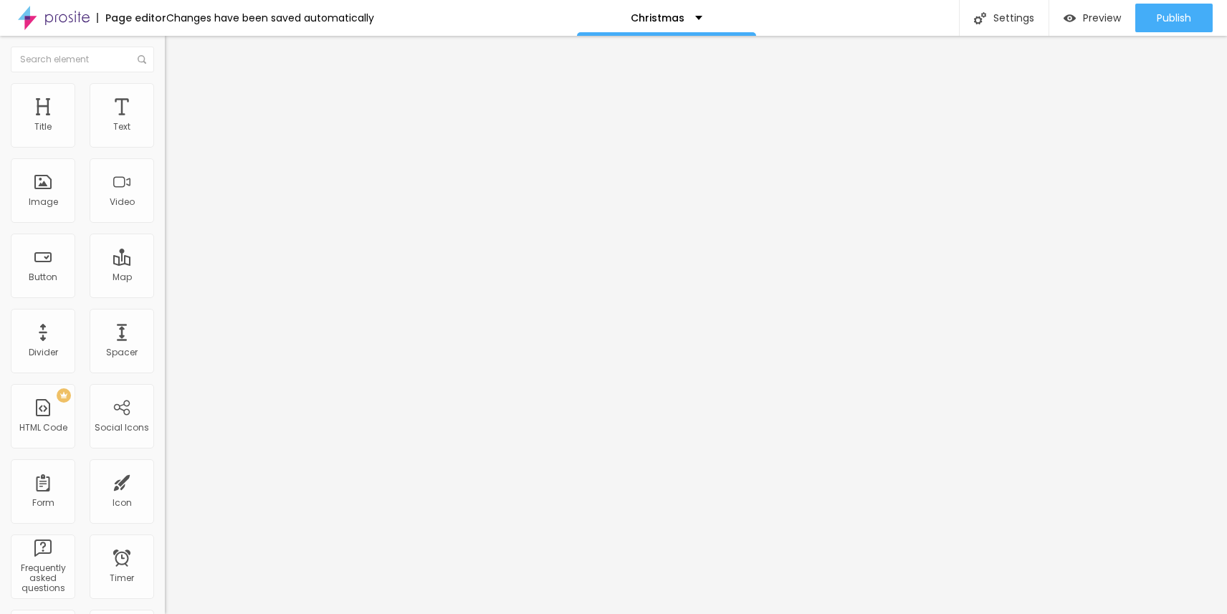
type input "Christmas week day, 2024"
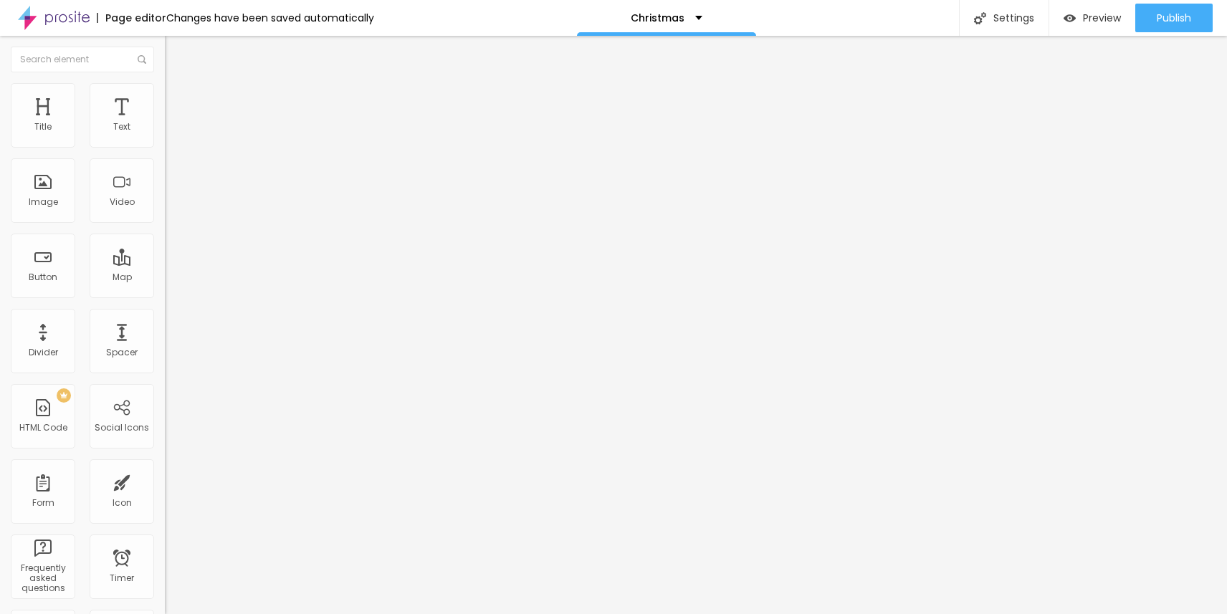
click at [165, 145] on img at bounding box center [169, 149] width 9 height 9
click at [1164, 12] on span "Publish" at bounding box center [1173, 17] width 34 height 11
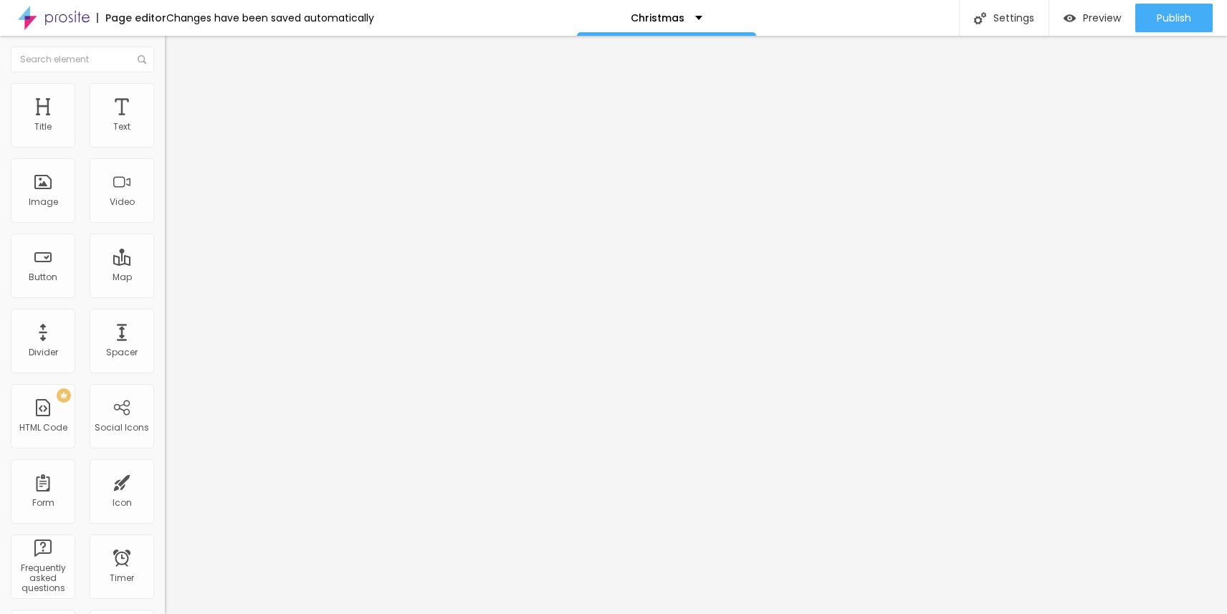
click at [178, 101] on span "Advanced" at bounding box center [201, 107] width 47 height 12
click at [165, 613] on div at bounding box center [247, 616] width 165 height 0
click at [165, 613] on div at bounding box center [247, 625] width 165 height 0
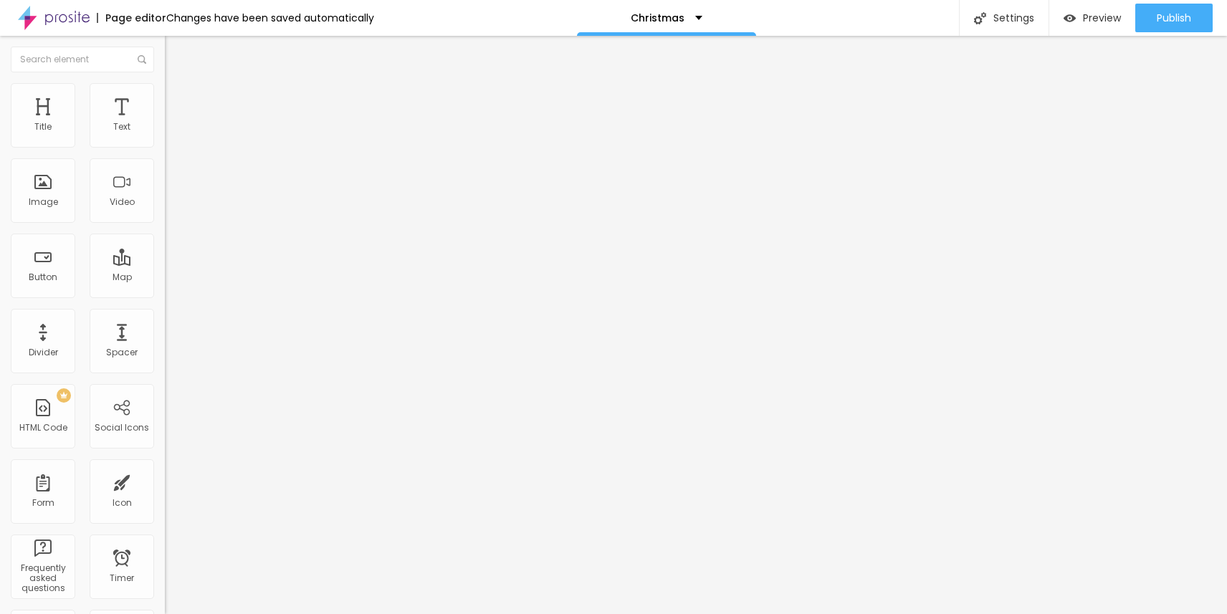
click at [165, 613] on div at bounding box center [247, 625] width 165 height 0
click at [165, 608] on li "Phone" at bounding box center [247, 612] width 165 height 9
click at [165, 613] on div at bounding box center [247, 616] width 165 height 0
